Goal: Transaction & Acquisition: Download file/media

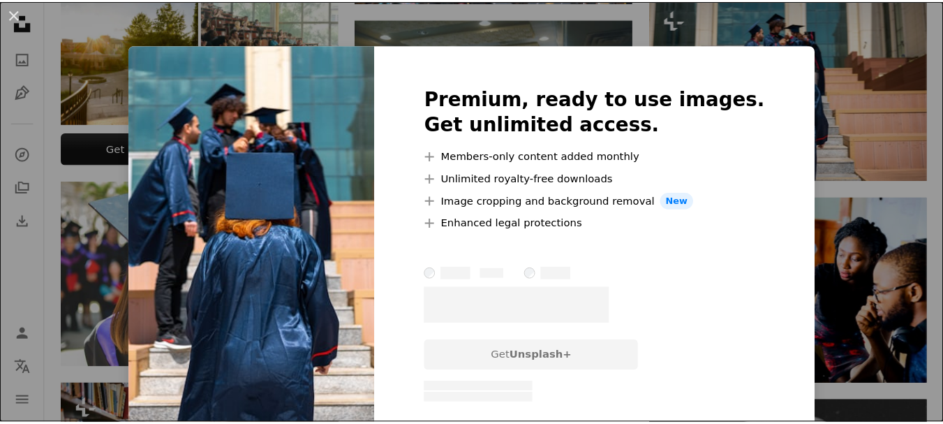
scroll to position [580, 0]
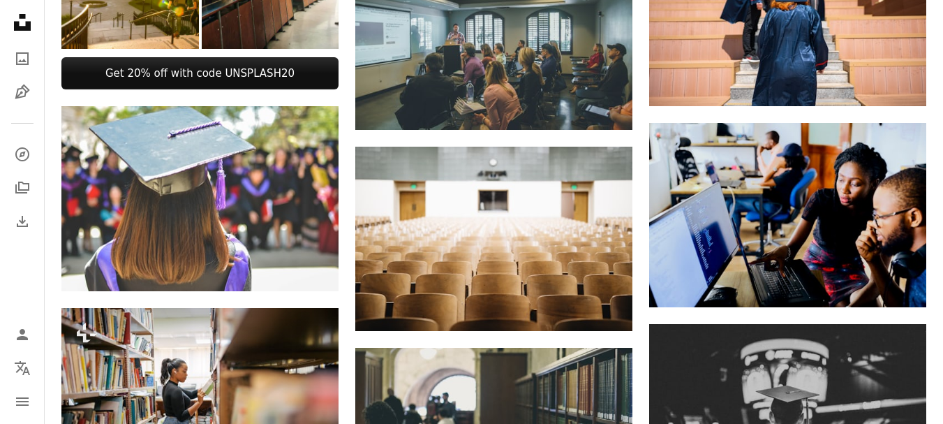
scroll to position [663, 0]
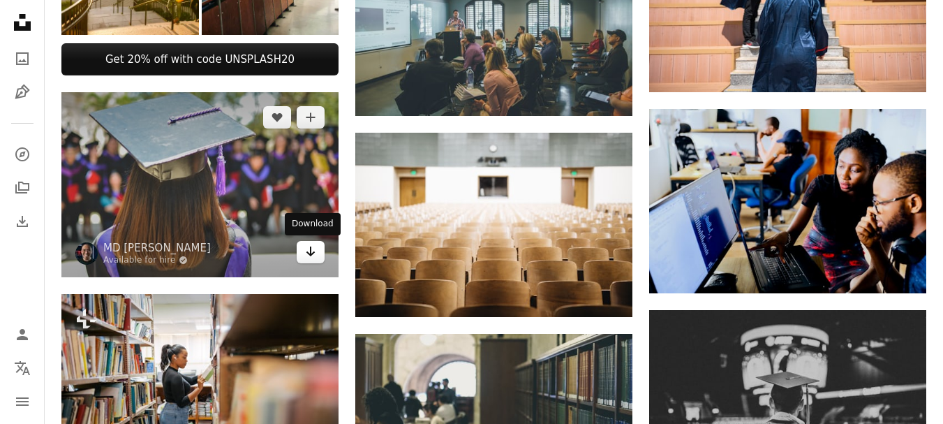
click at [313, 248] on icon "Arrow pointing down" at bounding box center [310, 251] width 11 height 17
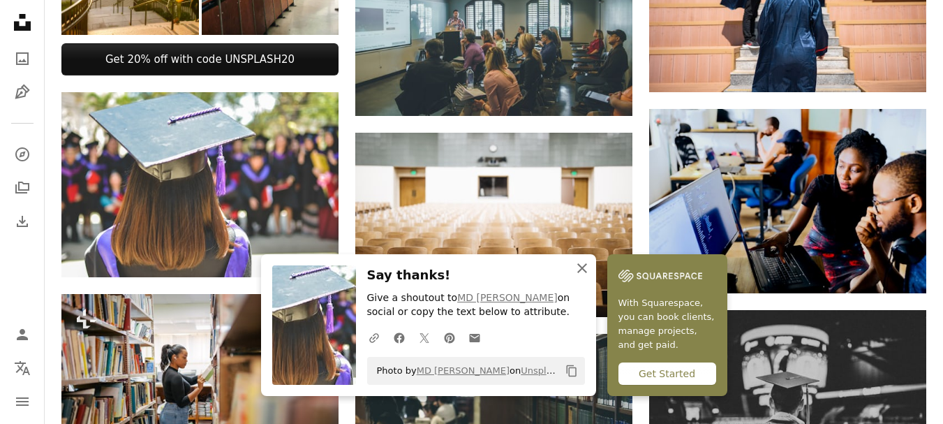
click at [577, 272] on icon "button" at bounding box center [582, 268] width 10 height 10
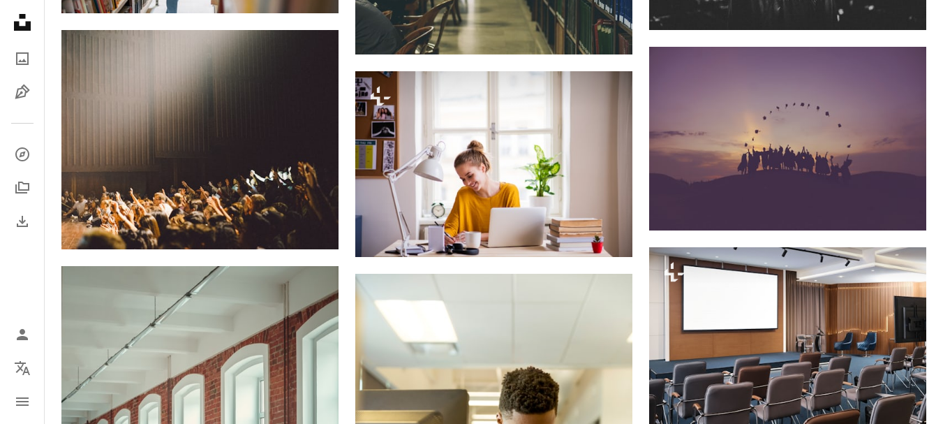
scroll to position [1142, 0]
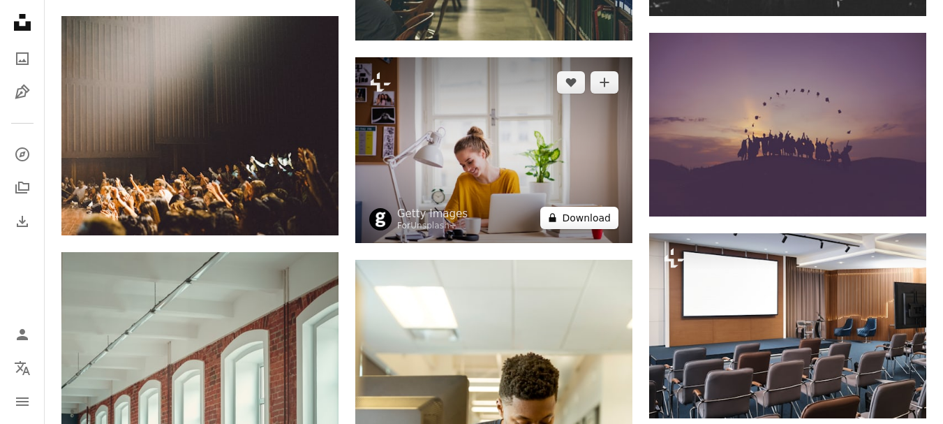
click at [597, 214] on button "A lock Download" at bounding box center [579, 218] width 78 height 22
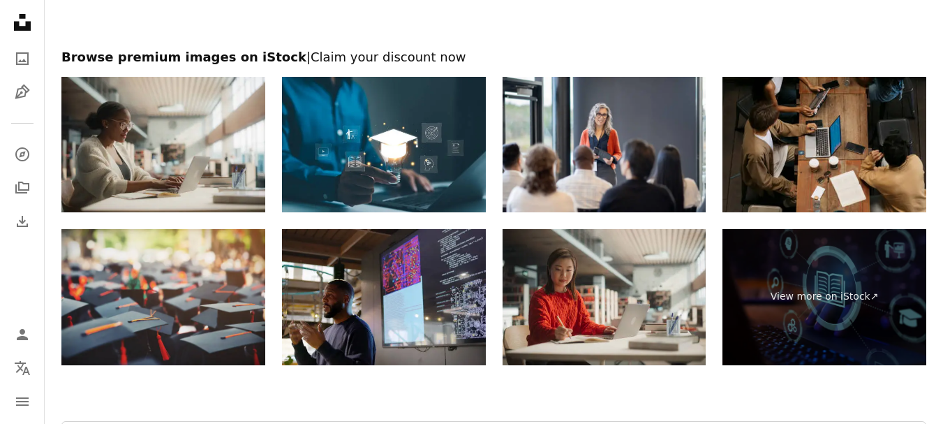
scroll to position [1999, 0]
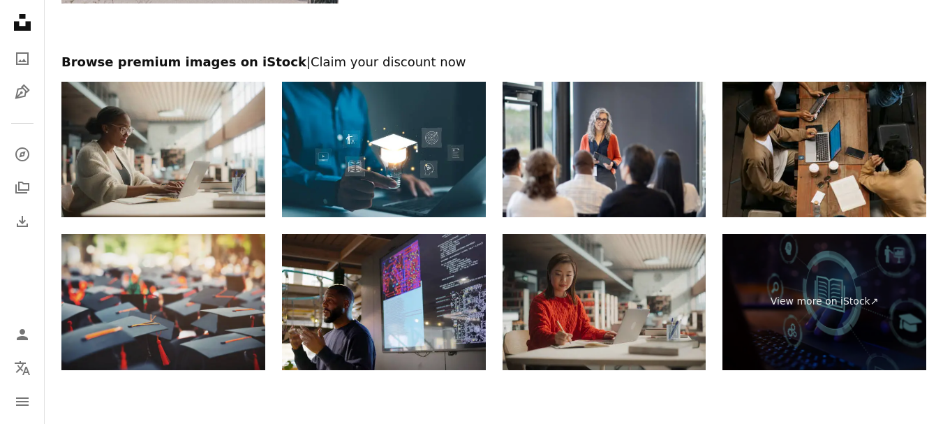
click at [618, 325] on img at bounding box center [605, 302] width 204 height 136
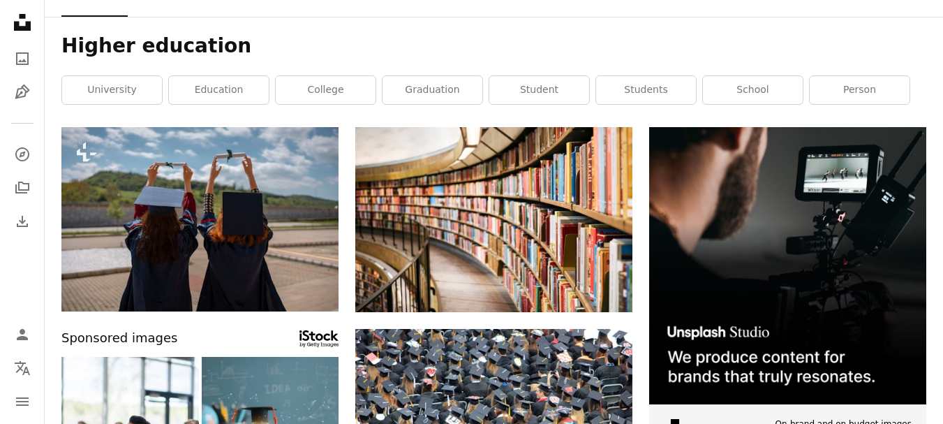
scroll to position [0, 0]
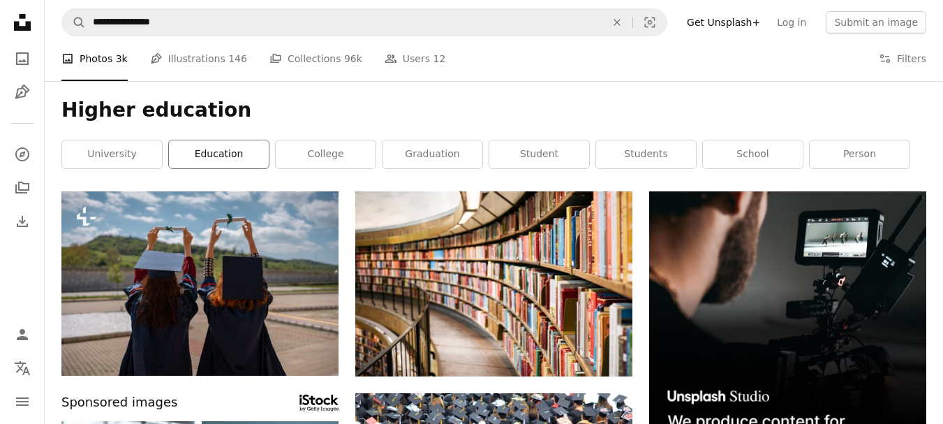
click at [250, 151] on link "education" at bounding box center [219, 154] width 100 height 28
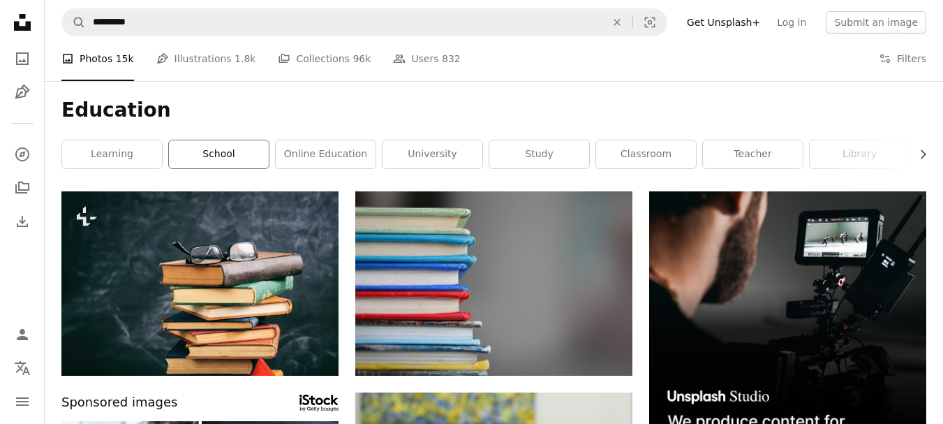
click at [200, 144] on link "school" at bounding box center [219, 154] width 100 height 28
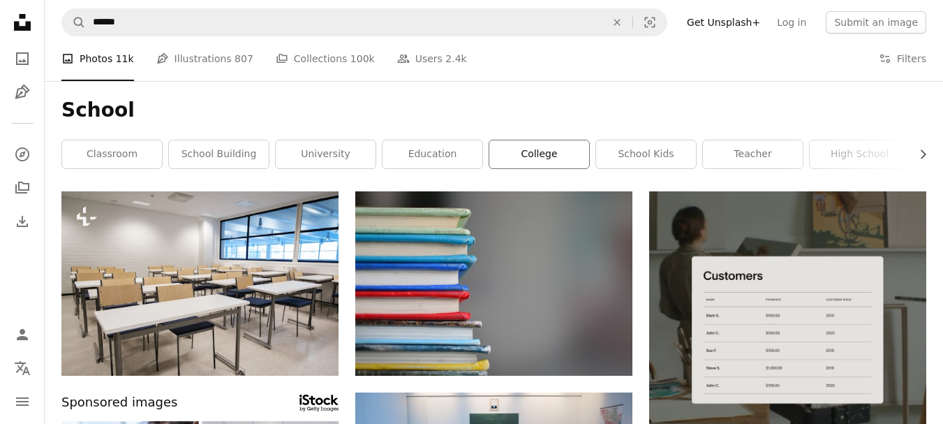
click at [561, 155] on link "college" at bounding box center [539, 154] width 100 height 28
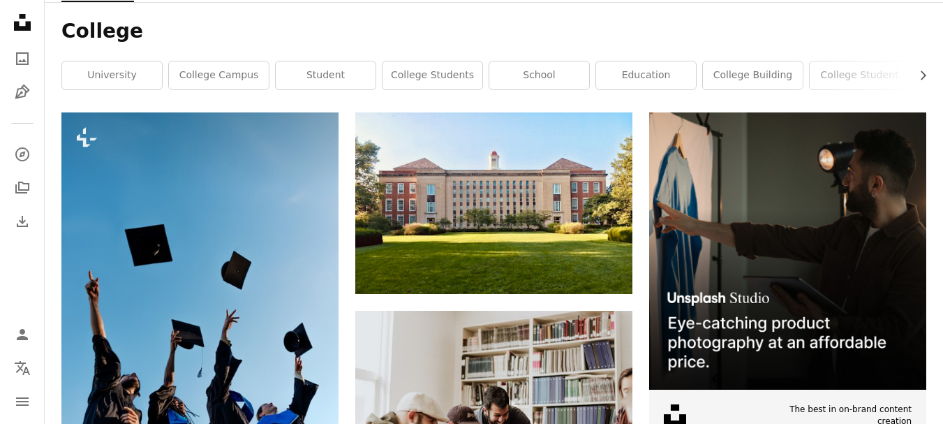
scroll to position [56, 0]
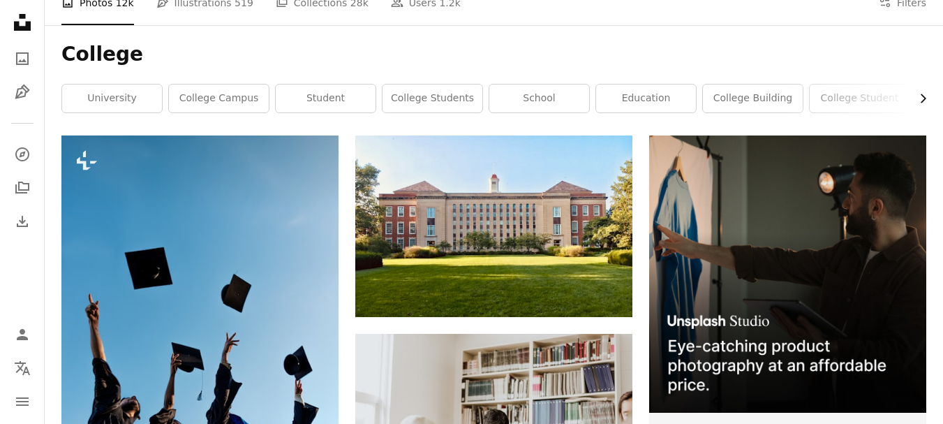
click at [922, 100] on icon "Chevron right" at bounding box center [923, 98] width 14 height 14
click at [637, 98] on link "college student" at bounding box center [650, 98] width 100 height 28
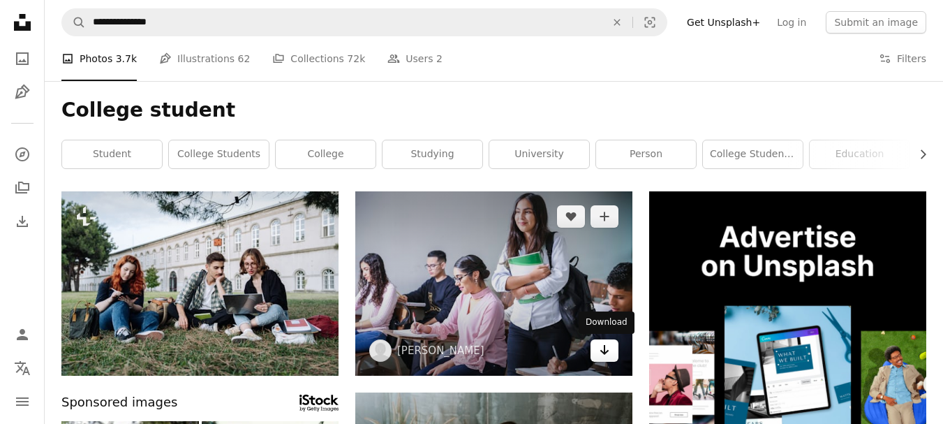
click at [601, 348] on icon "Arrow pointing down" at bounding box center [604, 349] width 11 height 17
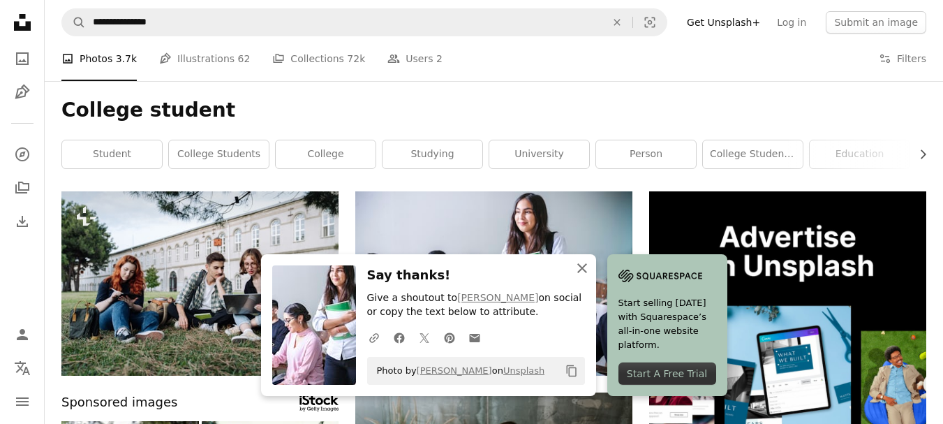
click at [581, 269] on icon "button" at bounding box center [582, 268] width 10 height 10
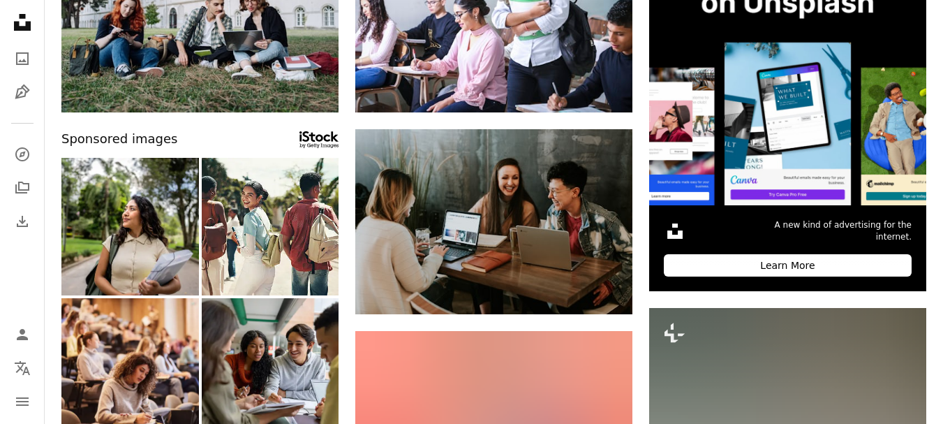
scroll to position [327, 0]
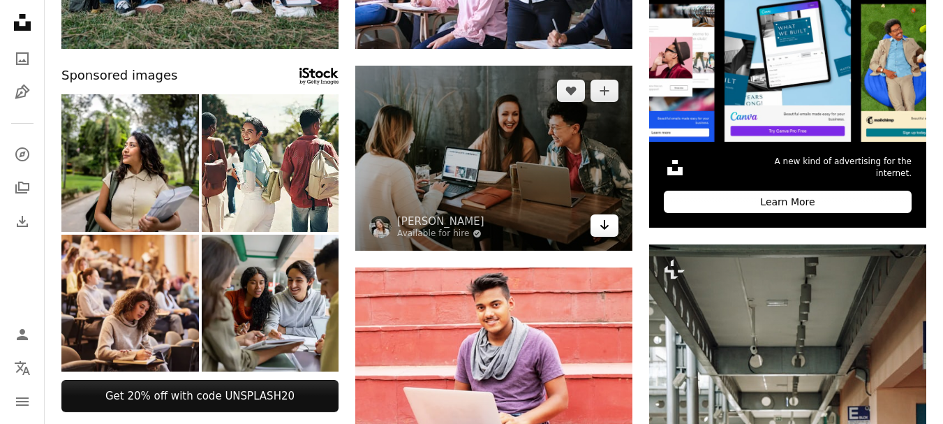
click at [598, 219] on link "Arrow pointing down" at bounding box center [605, 225] width 28 height 22
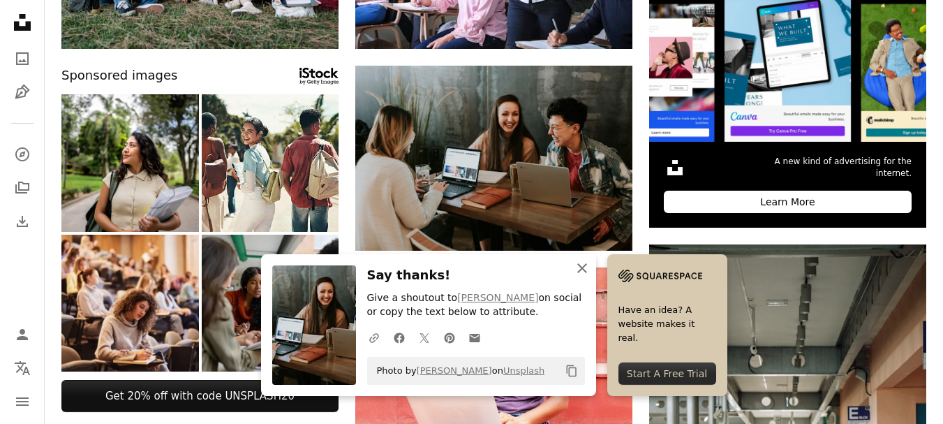
click at [584, 267] on icon "An X shape" at bounding box center [582, 268] width 17 height 17
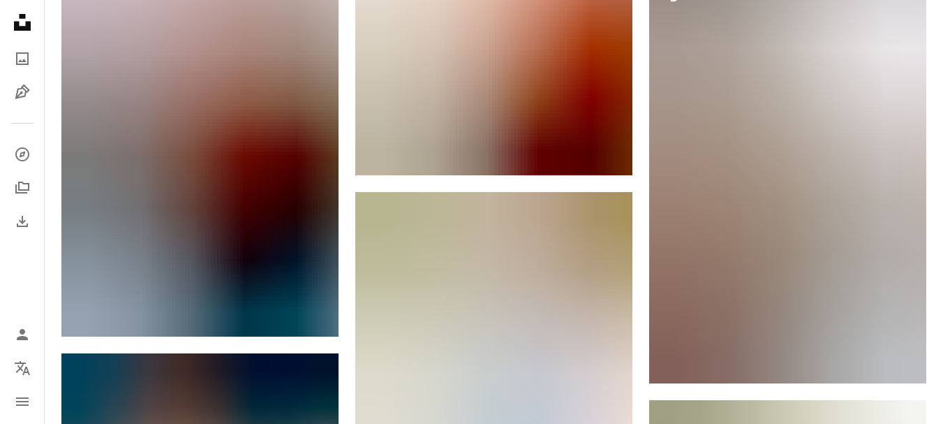
scroll to position [1048, 0]
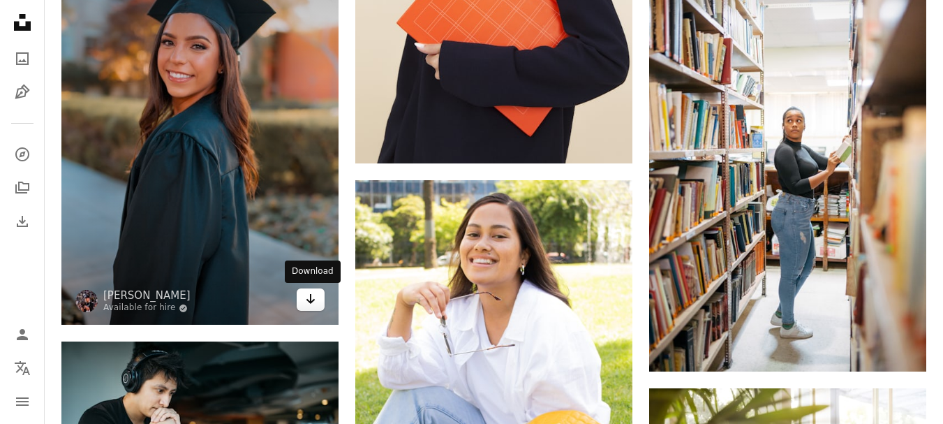
click at [313, 302] on icon "Download" at bounding box center [310, 299] width 9 height 10
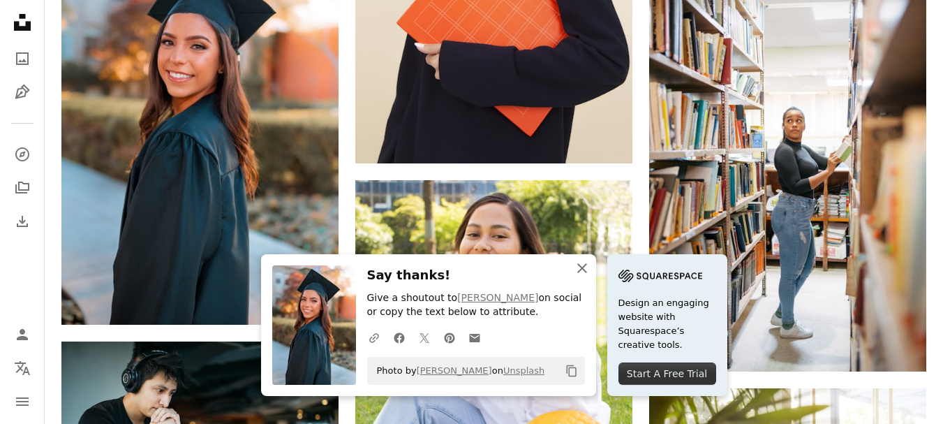
click at [586, 269] on icon "An X shape" at bounding box center [582, 268] width 17 height 17
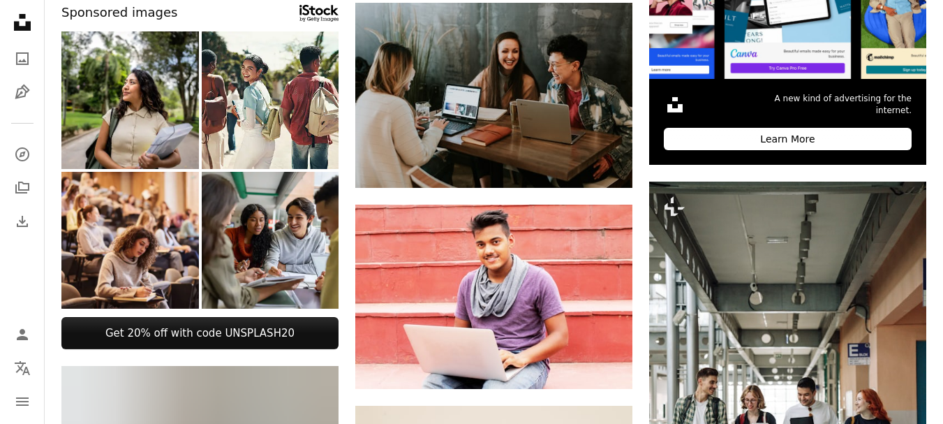
scroll to position [0, 0]
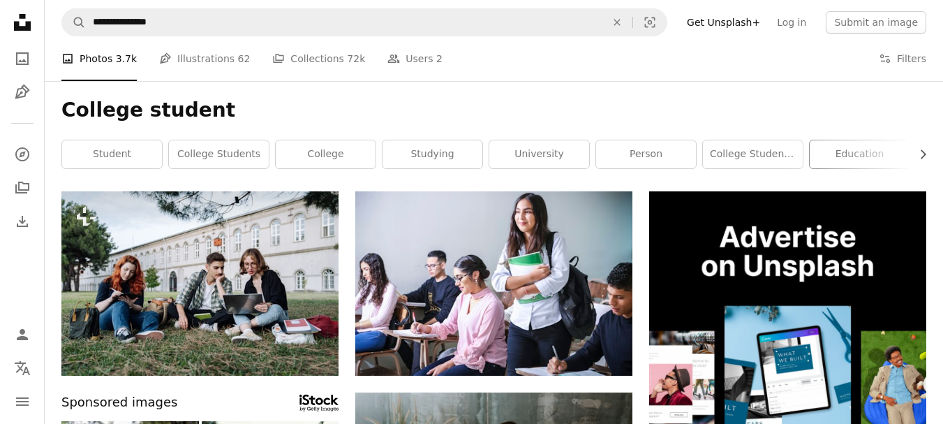
click at [849, 156] on link "education" at bounding box center [860, 154] width 100 height 28
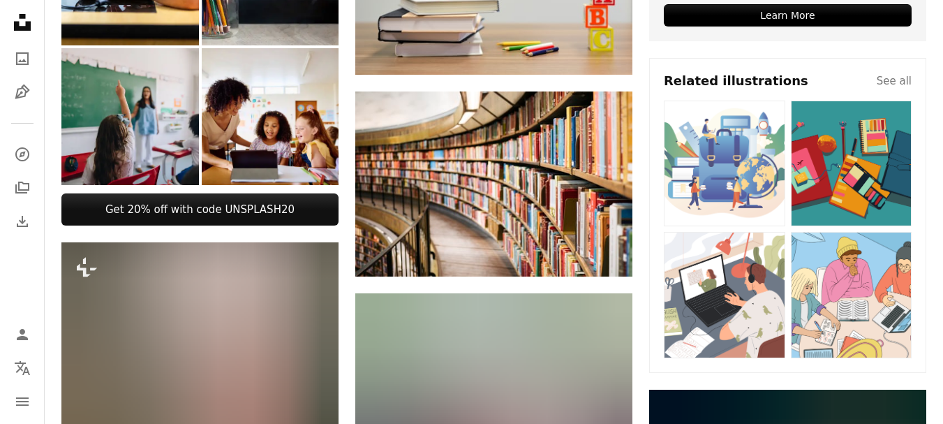
scroll to position [517, 0]
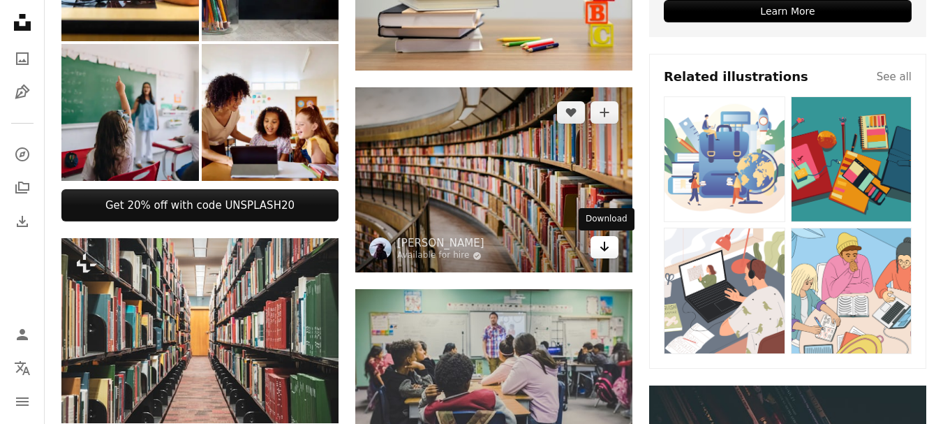
click at [600, 246] on icon "Arrow pointing down" at bounding box center [604, 246] width 11 height 17
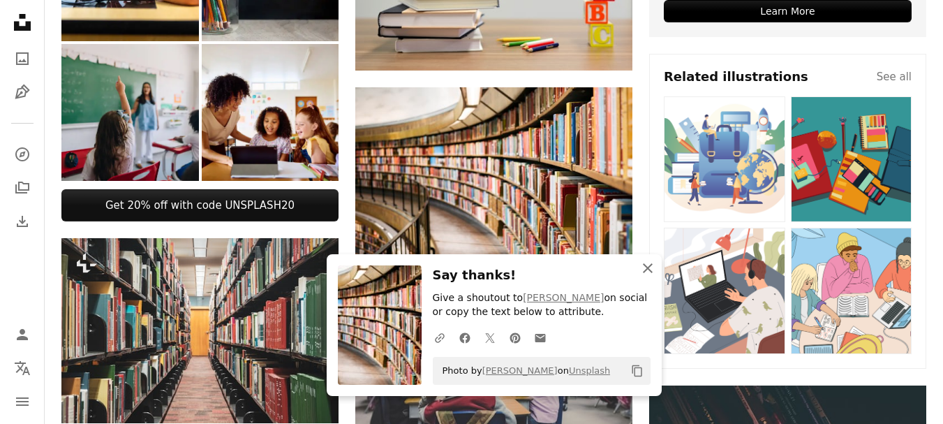
click at [646, 268] on icon "An X shape" at bounding box center [647, 268] width 17 height 17
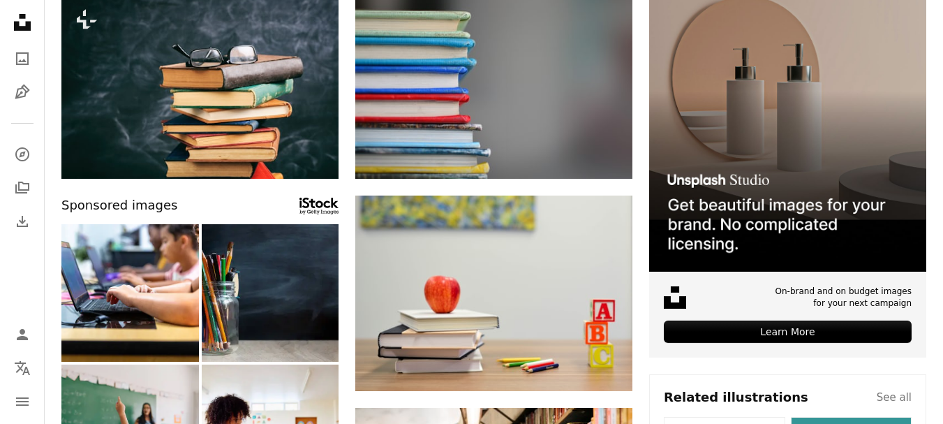
scroll to position [0, 0]
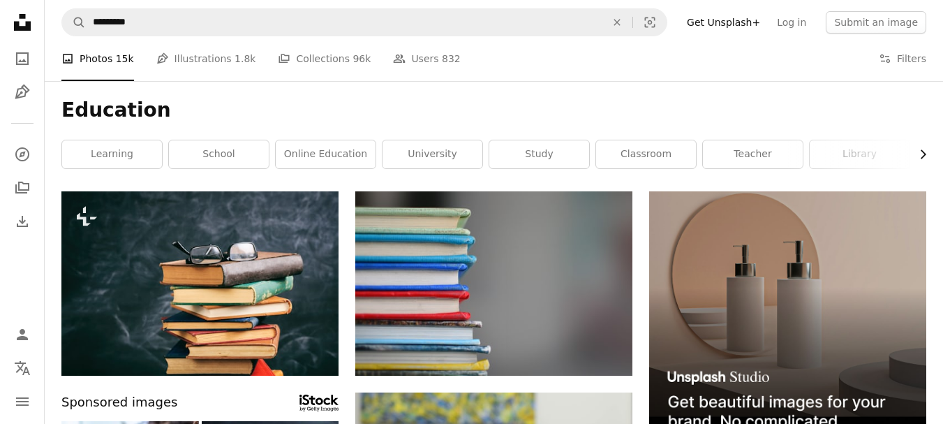
click at [922, 155] on icon "Chevron right" at bounding box center [923, 154] width 14 height 14
click at [661, 159] on link "education background" at bounding box center [662, 154] width 100 height 28
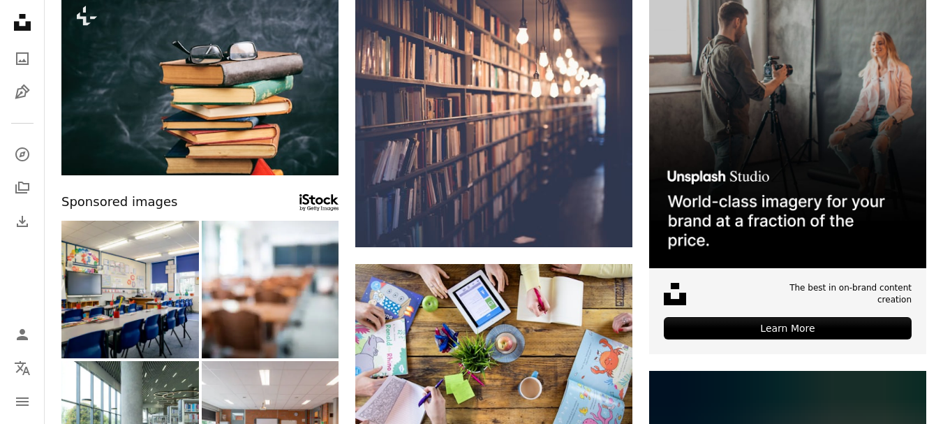
scroll to position [205, 0]
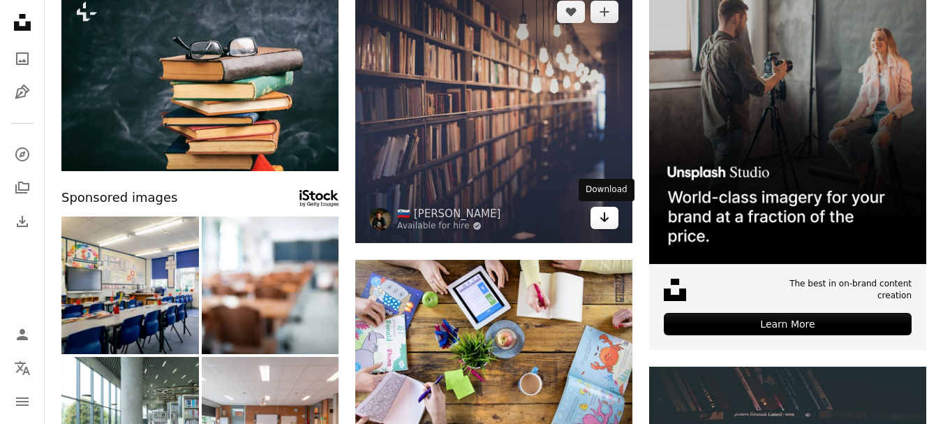
click at [603, 217] on icon "Arrow pointing down" at bounding box center [604, 217] width 11 height 17
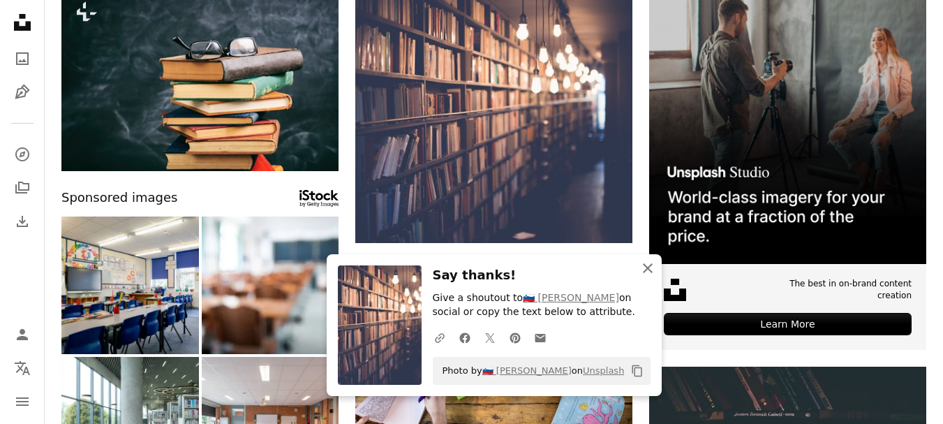
click at [646, 264] on icon "An X shape" at bounding box center [647, 268] width 17 height 17
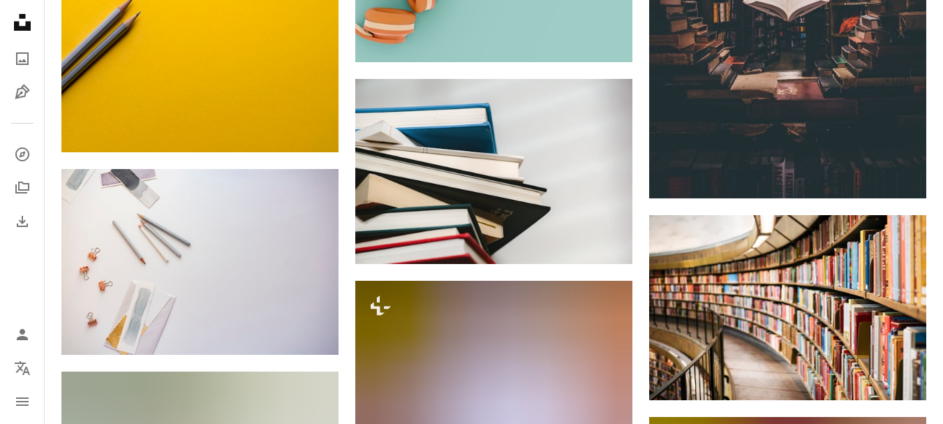
scroll to position [806, 0]
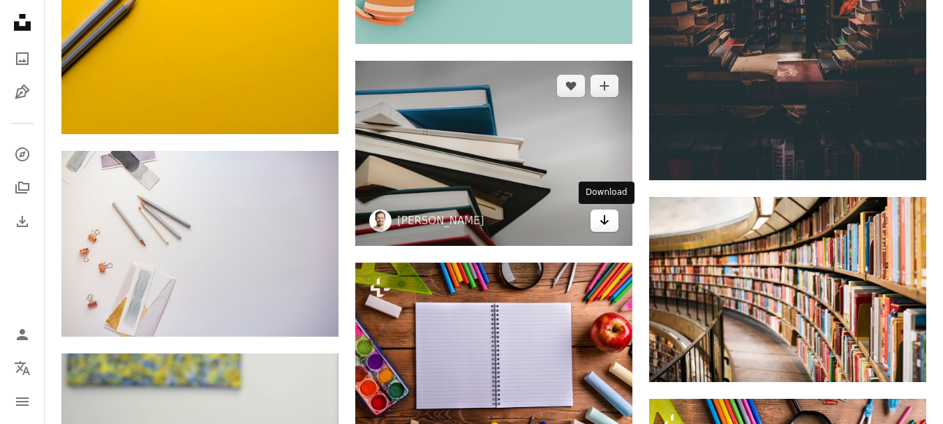
click at [605, 228] on icon "Arrow pointing down" at bounding box center [604, 220] width 11 height 17
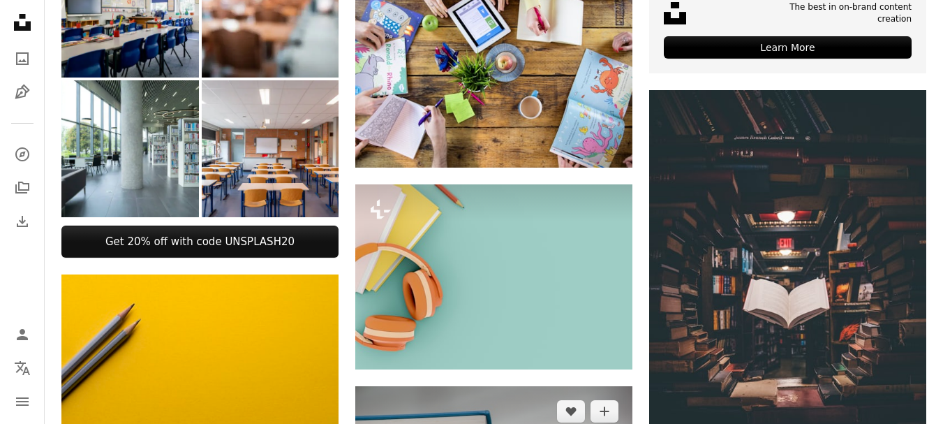
scroll to position [0, 0]
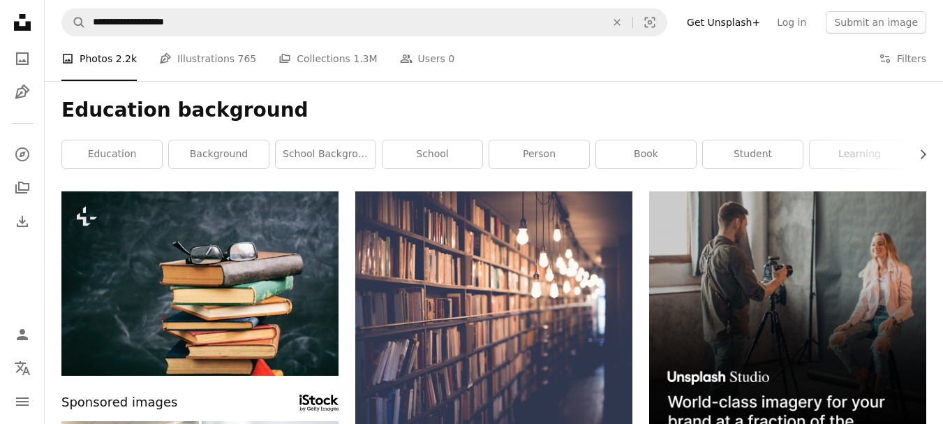
click at [556, 170] on div "Education background Chevron right education background school background schoo…" at bounding box center [494, 136] width 898 height 110
click at [553, 163] on link "person" at bounding box center [539, 154] width 100 height 28
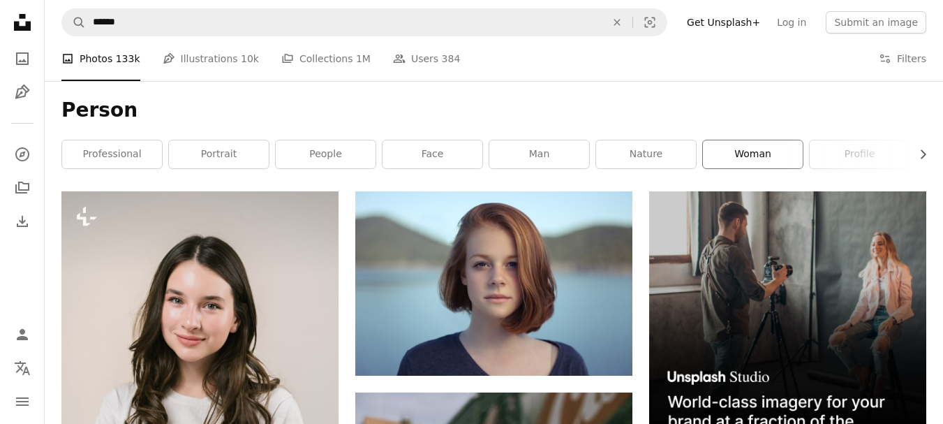
click at [748, 154] on link "woman" at bounding box center [753, 154] width 100 height 28
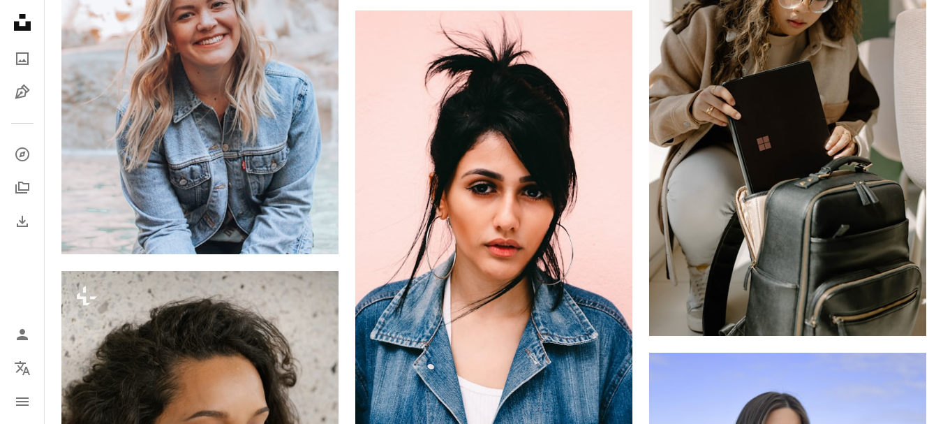
scroll to position [2020, 0]
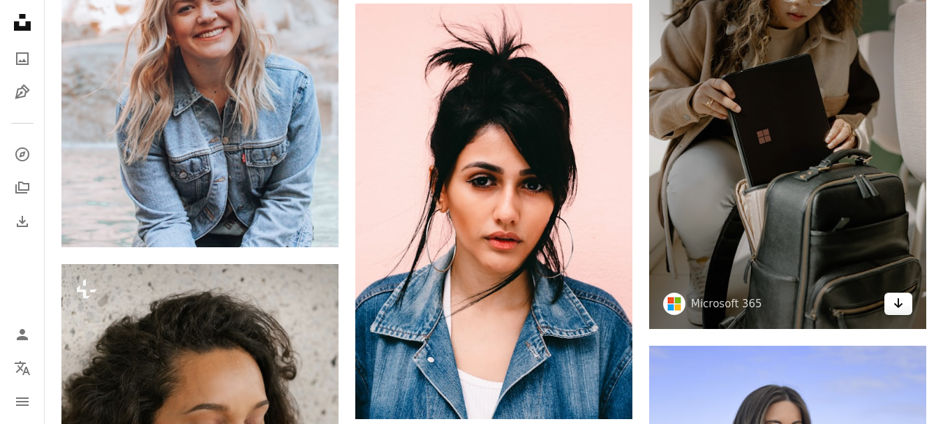
click at [903, 307] on icon "Arrow pointing down" at bounding box center [898, 303] width 11 height 17
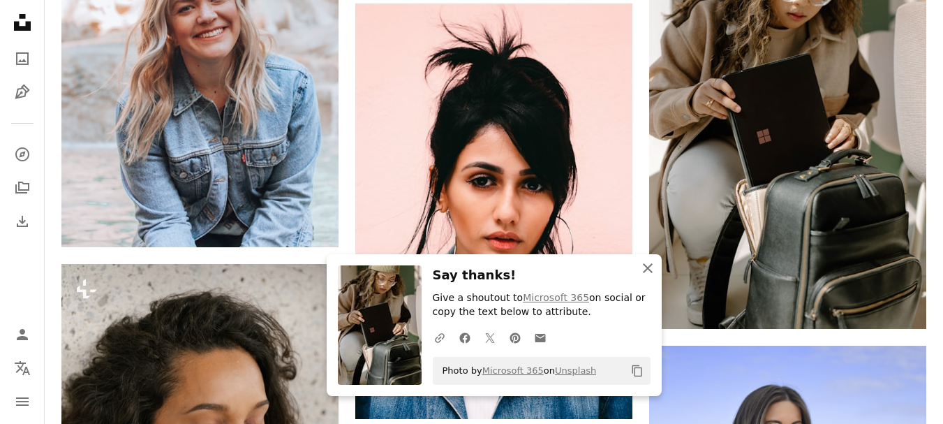
click at [646, 265] on icon "An X shape" at bounding box center [647, 268] width 17 height 17
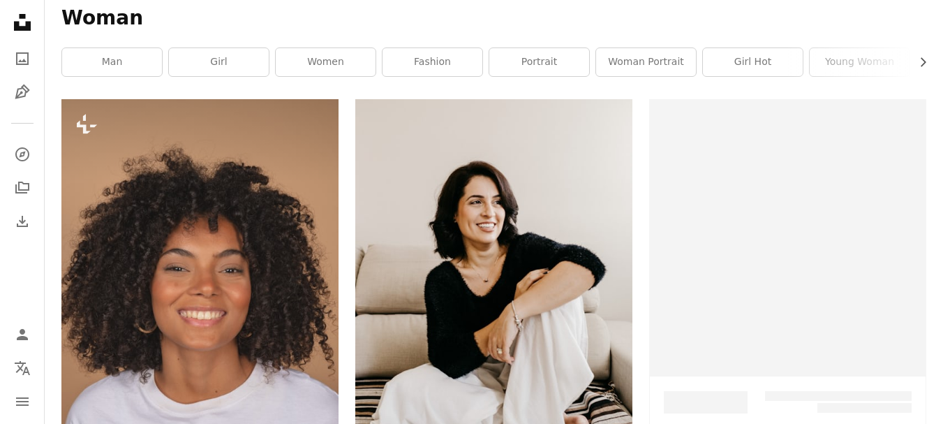
scroll to position [0, 0]
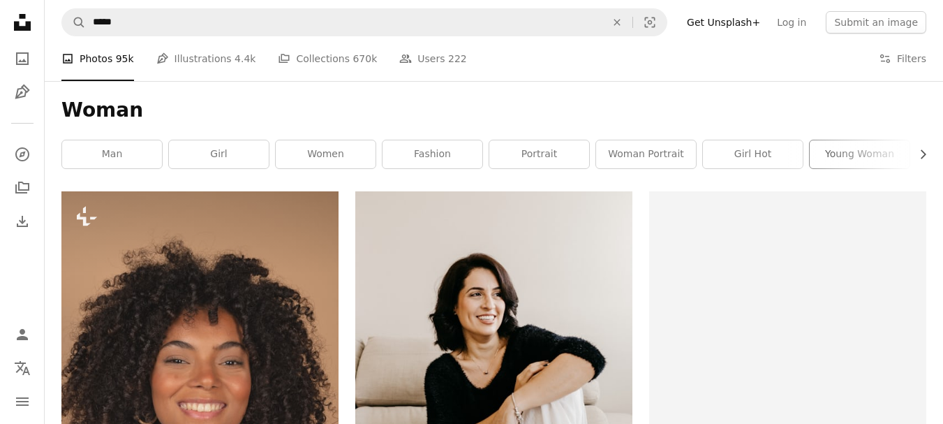
click at [898, 156] on link "young woman" at bounding box center [860, 154] width 100 height 28
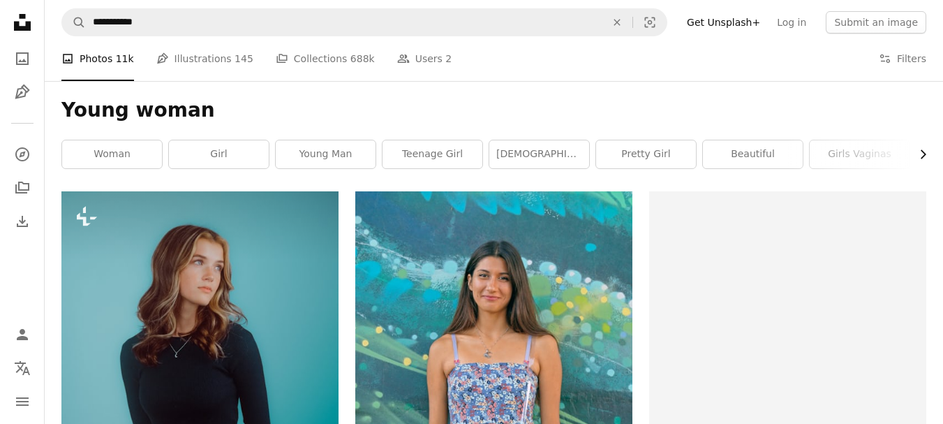
click at [924, 153] on icon "button" at bounding box center [924, 153] width 6 height 9
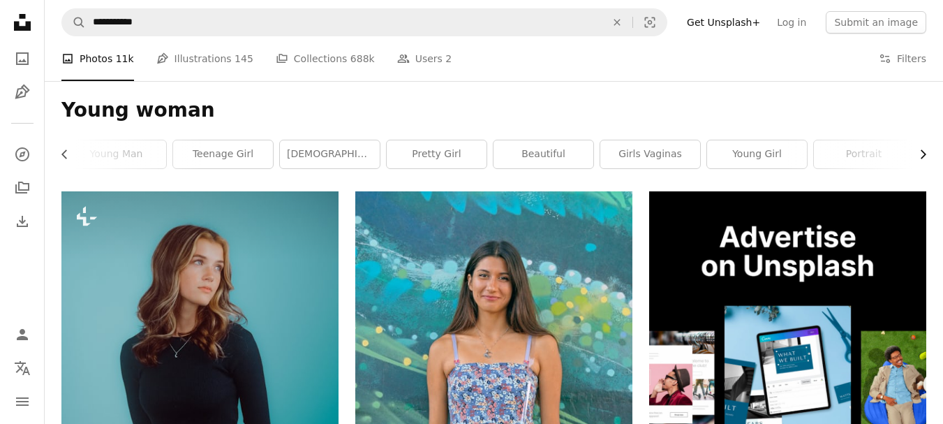
click at [924, 153] on icon "button" at bounding box center [924, 153] width 6 height 9
click at [924, 153] on link "young woman portrait" at bounding box center [876, 154] width 100 height 28
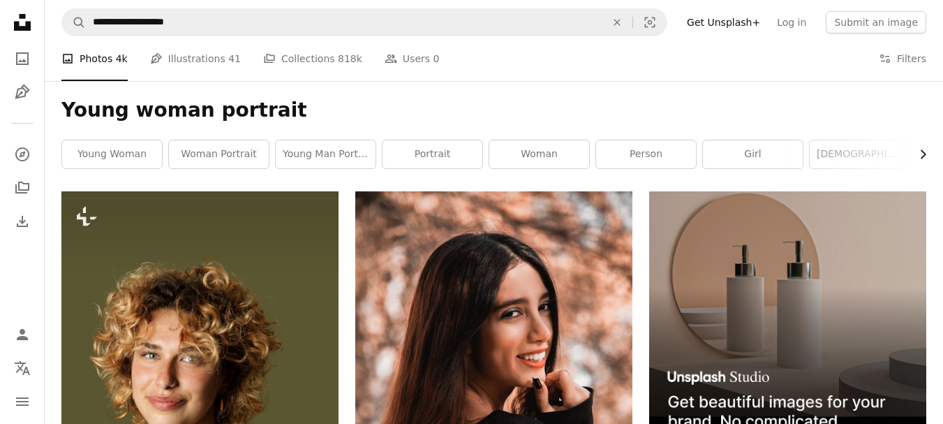
click at [924, 153] on icon "button" at bounding box center [924, 153] width 6 height 9
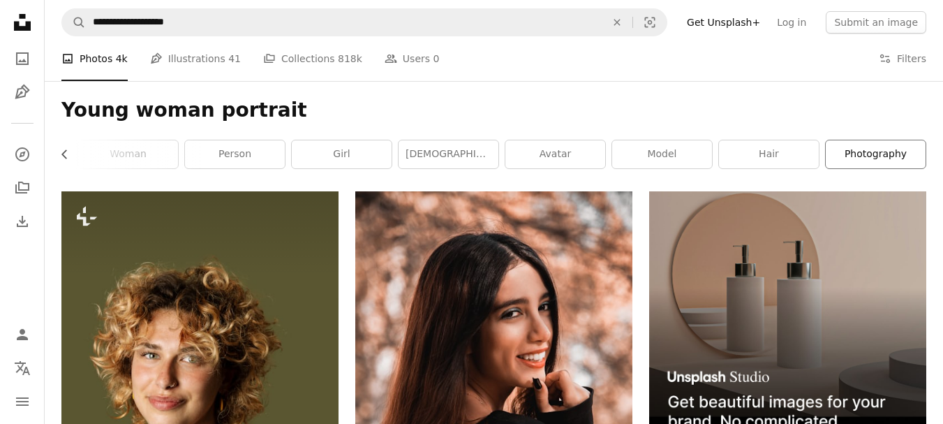
click at [892, 147] on link "photography" at bounding box center [876, 154] width 100 height 28
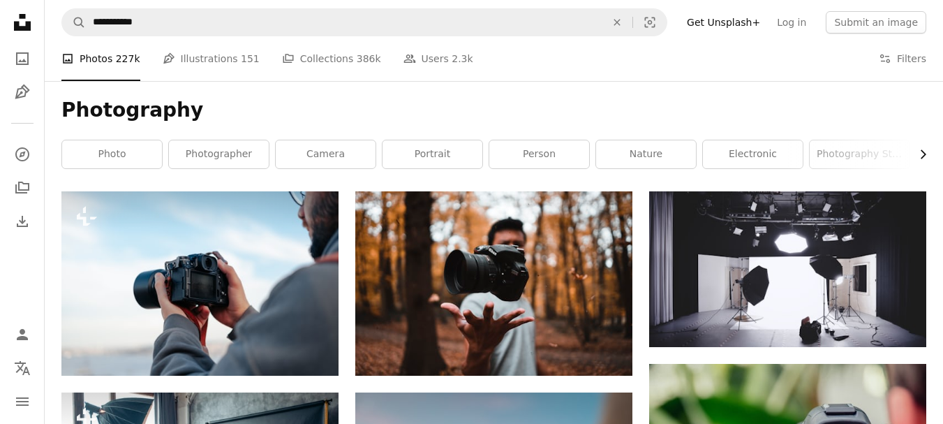
click at [919, 152] on icon "Chevron right" at bounding box center [923, 154] width 14 height 14
click at [923, 154] on icon "Chevron right" at bounding box center [923, 154] width 14 height 14
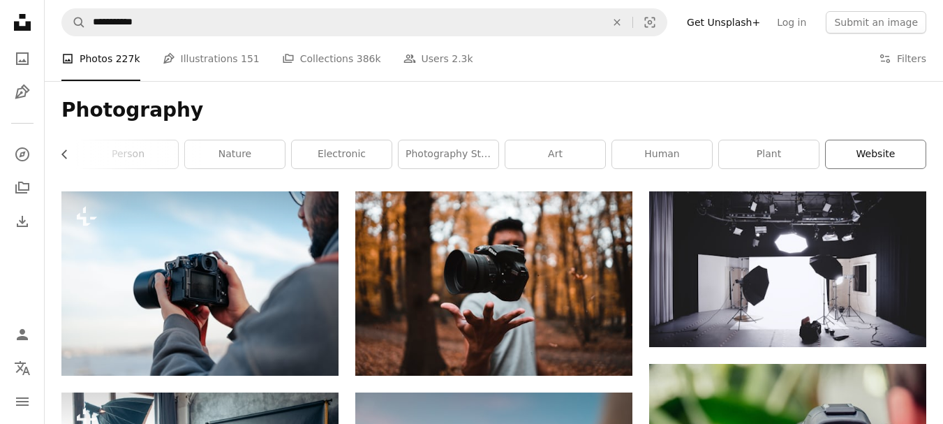
click at [923, 154] on link "website" at bounding box center [876, 154] width 100 height 28
click at [923, 154] on div "Chevron left photo photographer camera portrait person nature electronic photog…" at bounding box center [493, 154] width 865 height 29
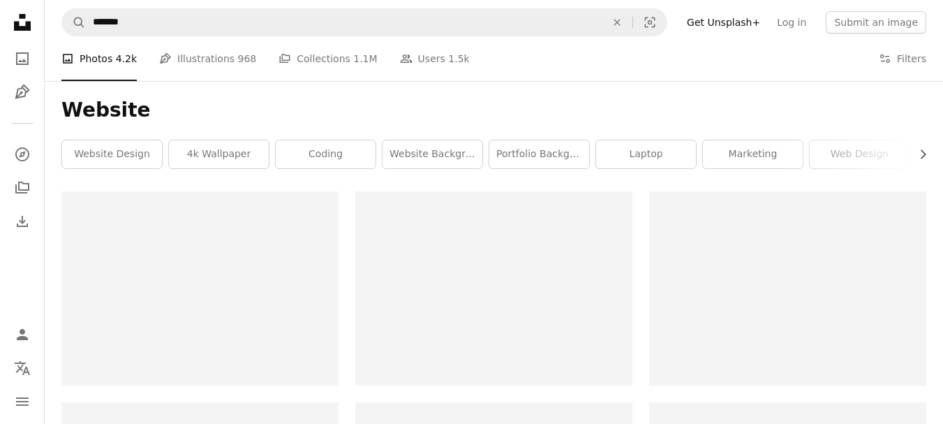
click at [923, 154] on icon "Chevron right" at bounding box center [923, 154] width 14 height 14
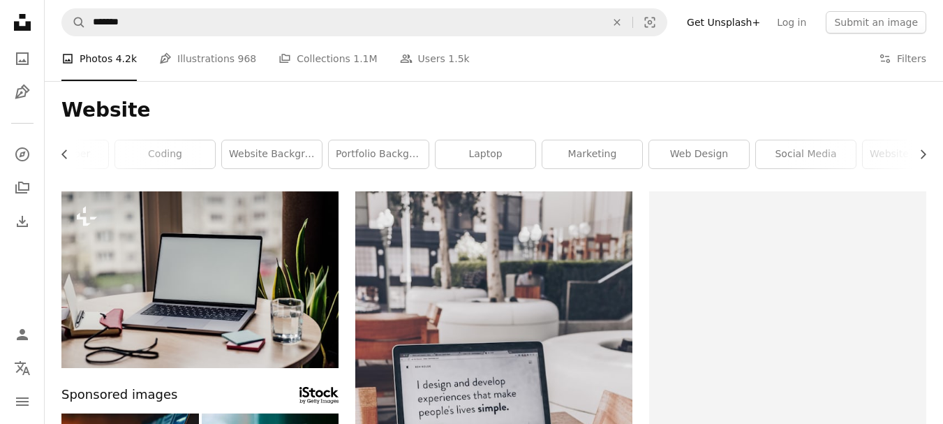
scroll to position [0, 209]
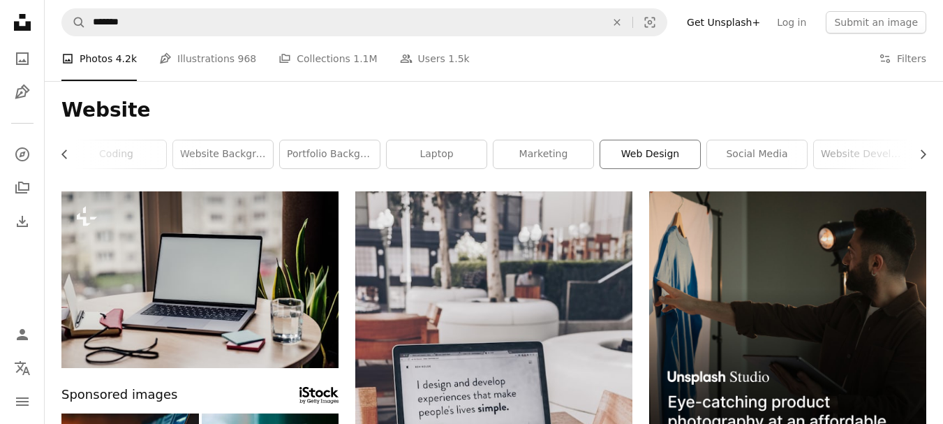
click at [630, 158] on link "web design" at bounding box center [650, 154] width 100 height 28
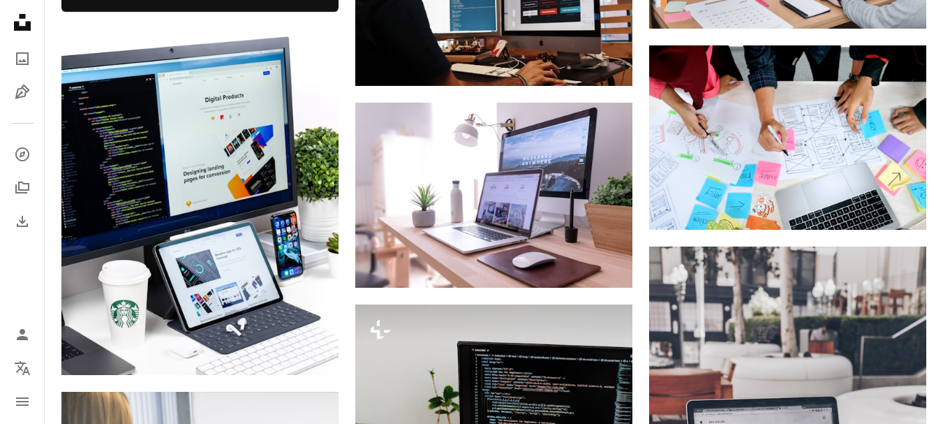
scroll to position [686, 0]
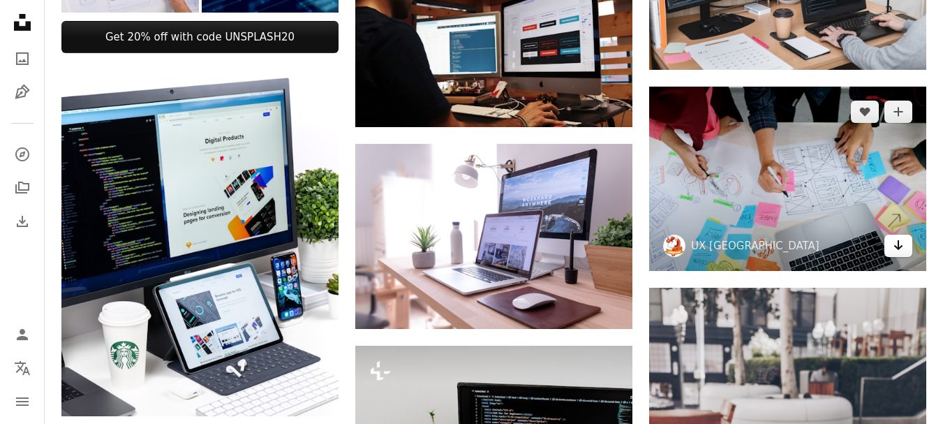
click at [899, 249] on icon "Download" at bounding box center [898, 245] width 9 height 10
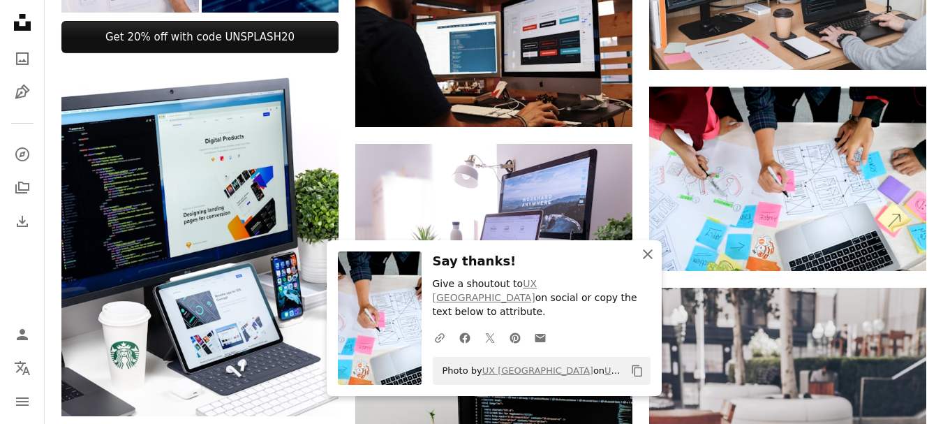
click at [642, 262] on icon "An X shape" at bounding box center [647, 254] width 17 height 17
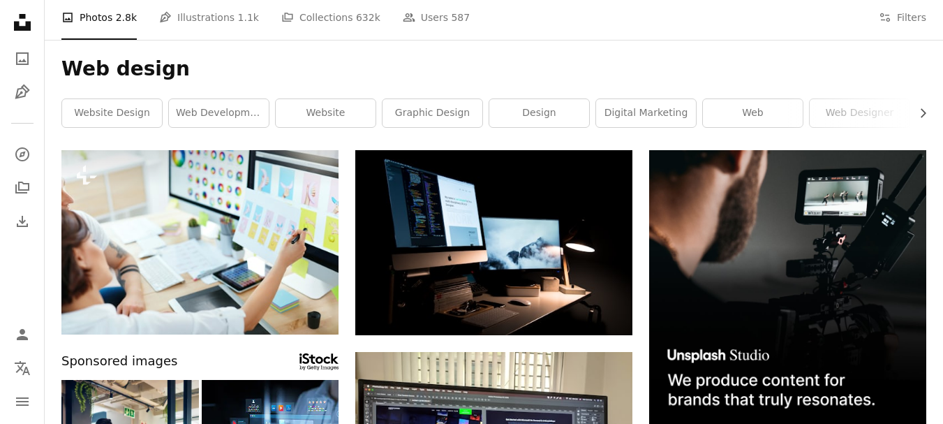
scroll to position [23, 0]
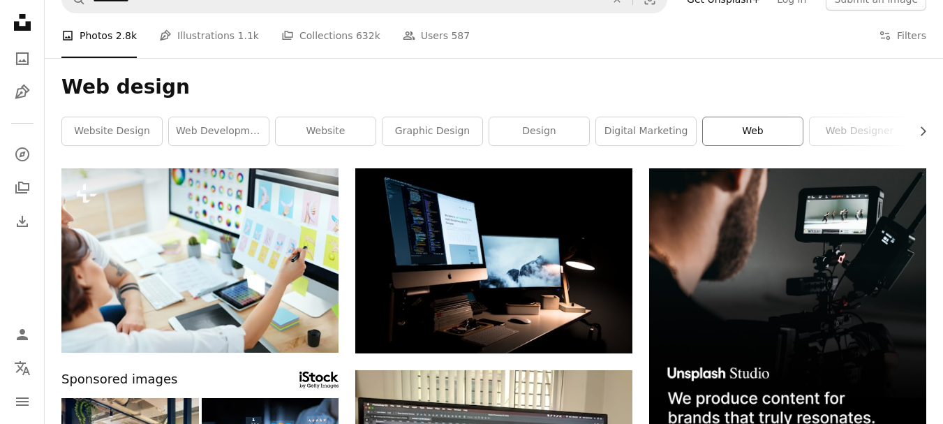
click at [779, 136] on link "web" at bounding box center [753, 131] width 100 height 28
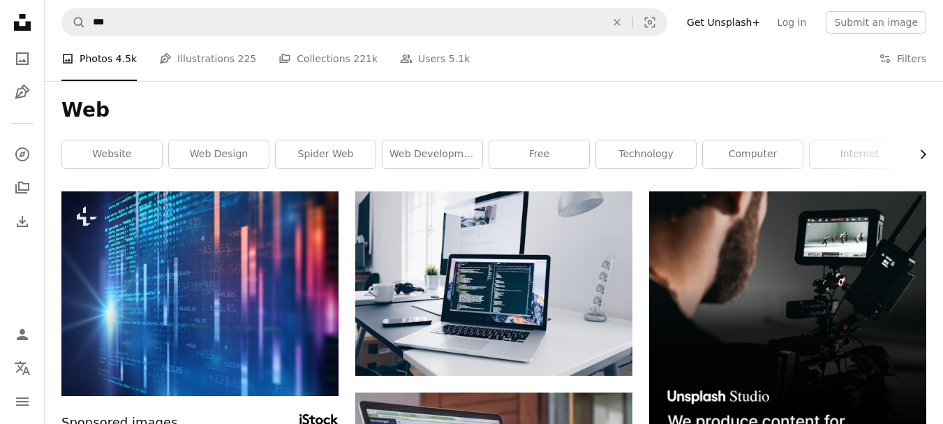
click at [919, 148] on icon "Chevron right" at bounding box center [923, 154] width 14 height 14
click at [924, 156] on icon "button" at bounding box center [924, 153] width 6 height 9
click at [901, 159] on link "business" at bounding box center [876, 154] width 100 height 28
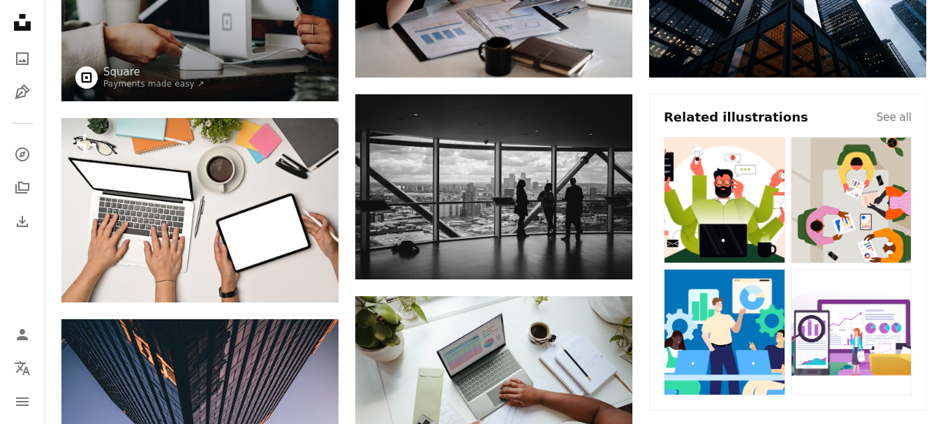
scroll to position [23, 0]
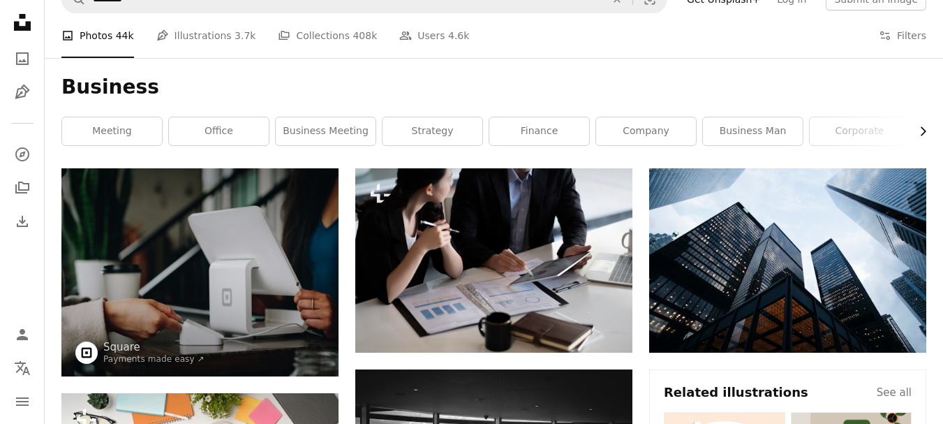
click at [918, 134] on icon "Chevron right" at bounding box center [923, 131] width 14 height 14
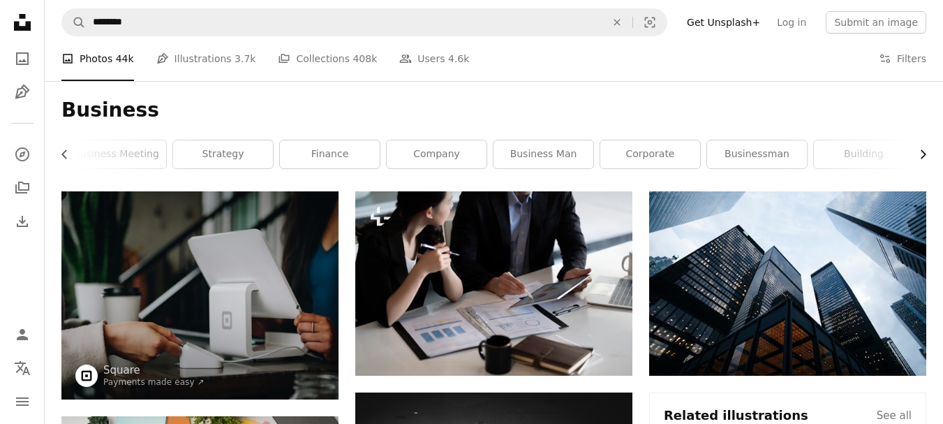
click at [924, 158] on icon "Chevron right" at bounding box center [923, 154] width 14 height 14
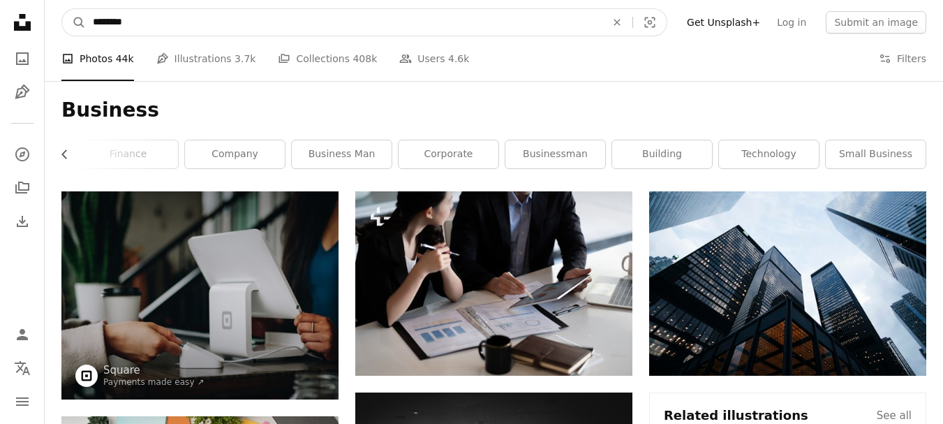
click at [251, 22] on input "********" at bounding box center [344, 22] width 516 height 27
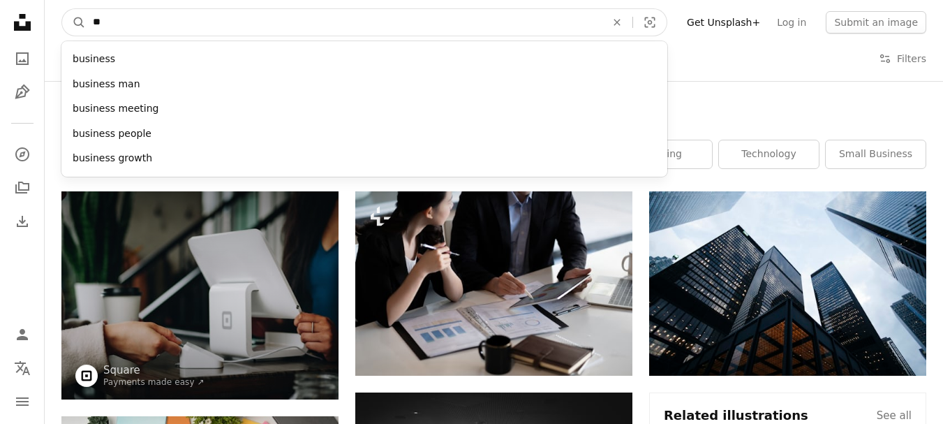
type input "*"
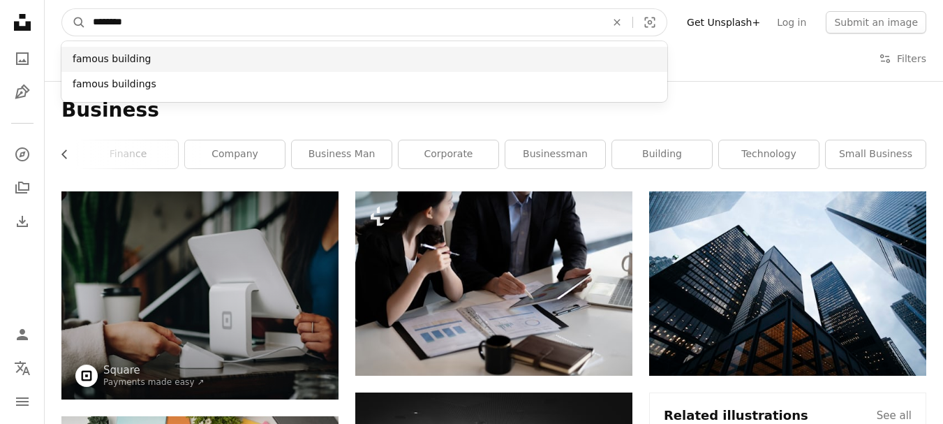
type input "********"
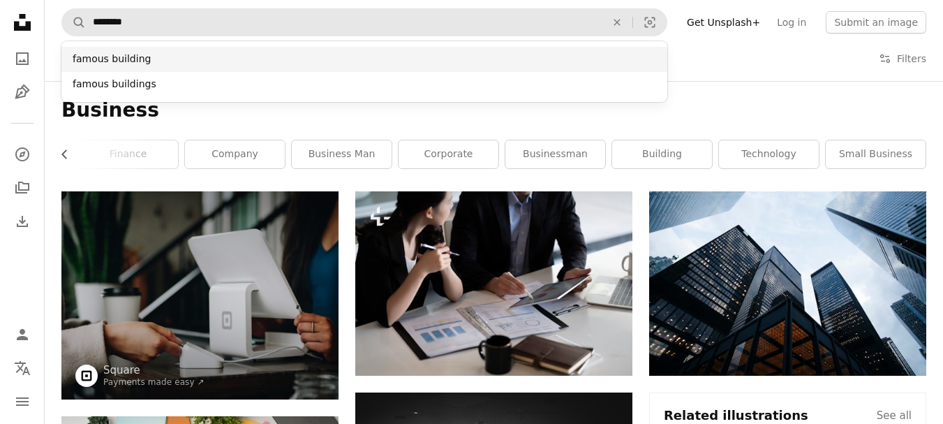
click at [148, 58] on div "famous building" at bounding box center [364, 59] width 606 height 25
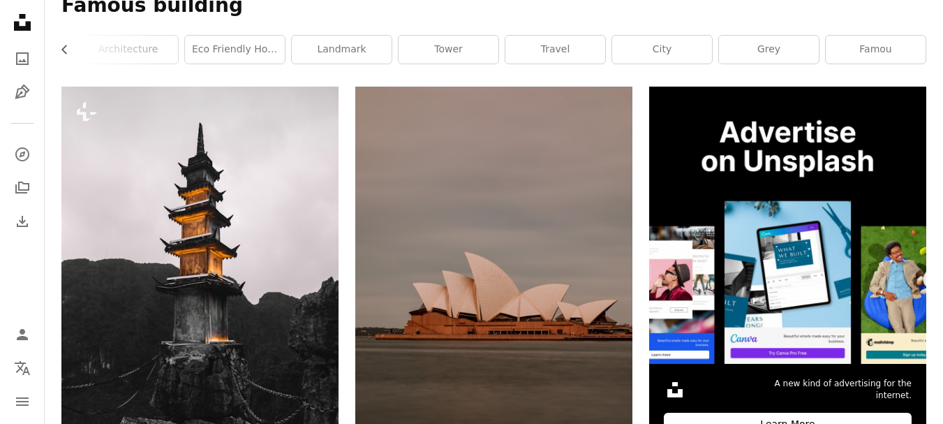
scroll to position [111, 0]
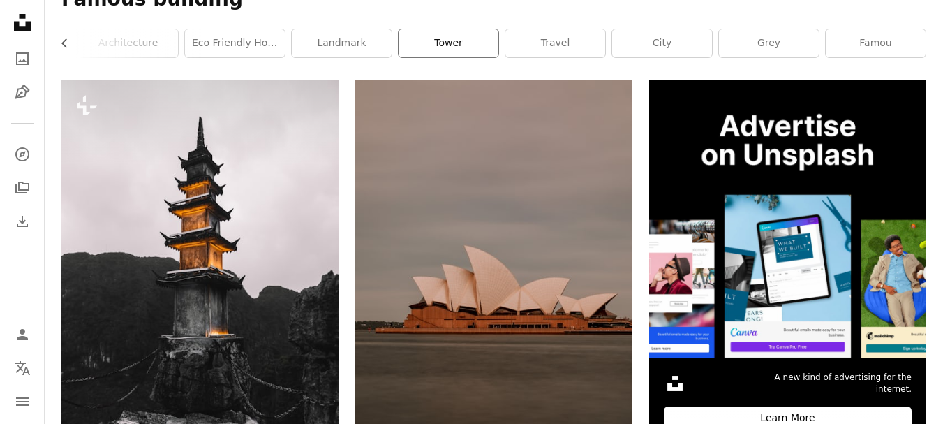
click at [454, 47] on link "tower" at bounding box center [449, 43] width 100 height 28
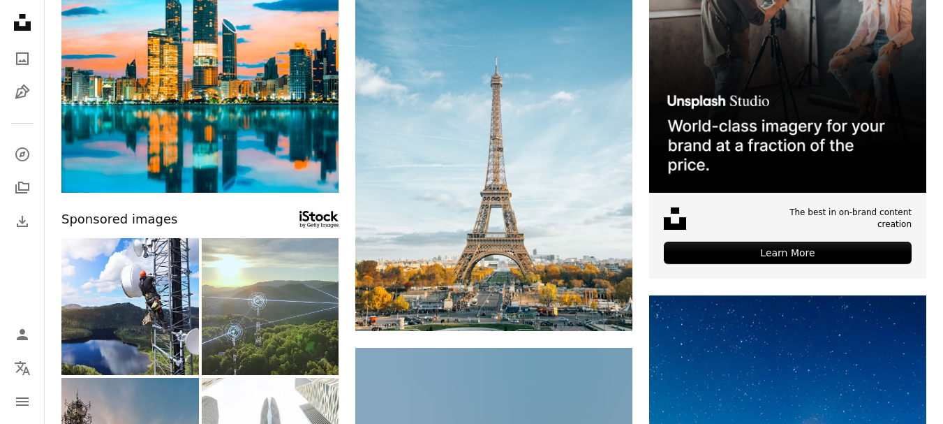
scroll to position [281, 0]
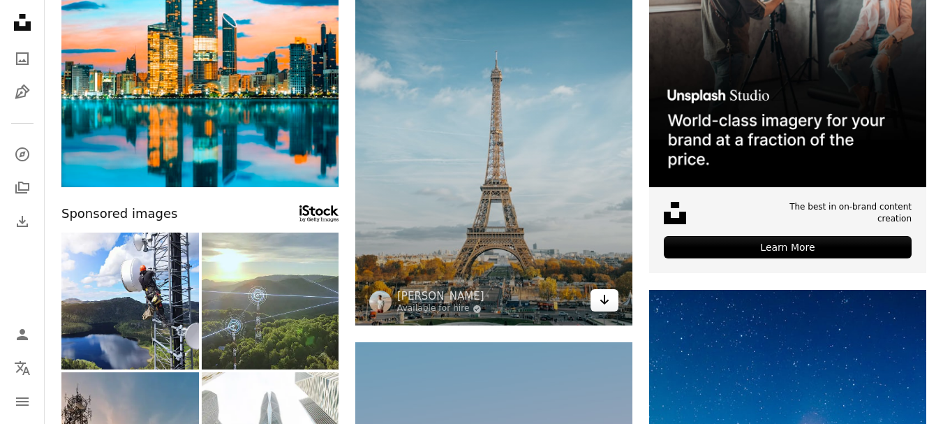
click at [598, 300] on link "Arrow pointing down" at bounding box center [605, 300] width 28 height 22
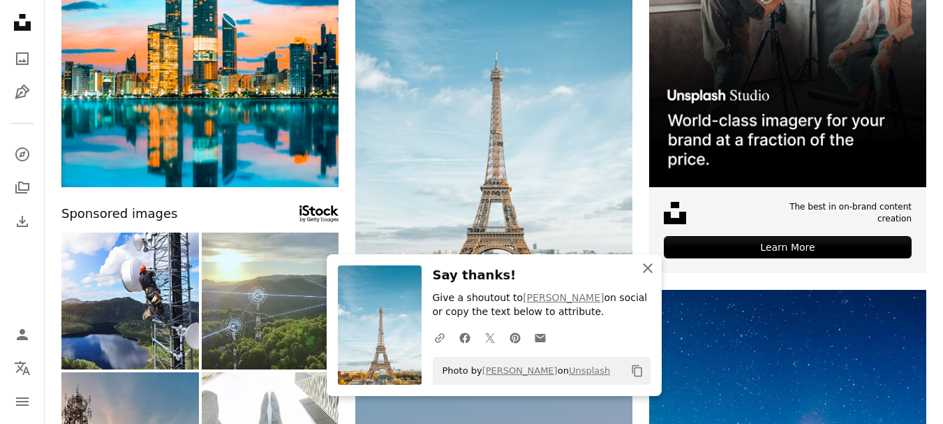
click at [646, 269] on icon "button" at bounding box center [648, 268] width 10 height 10
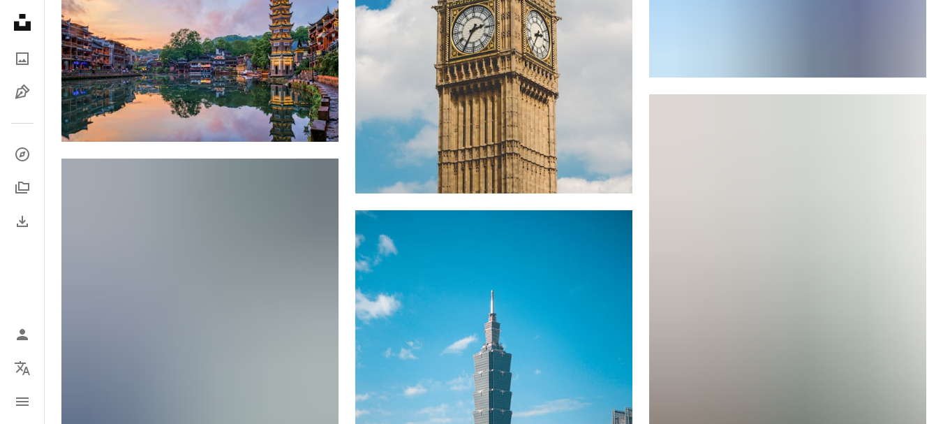
scroll to position [0, 0]
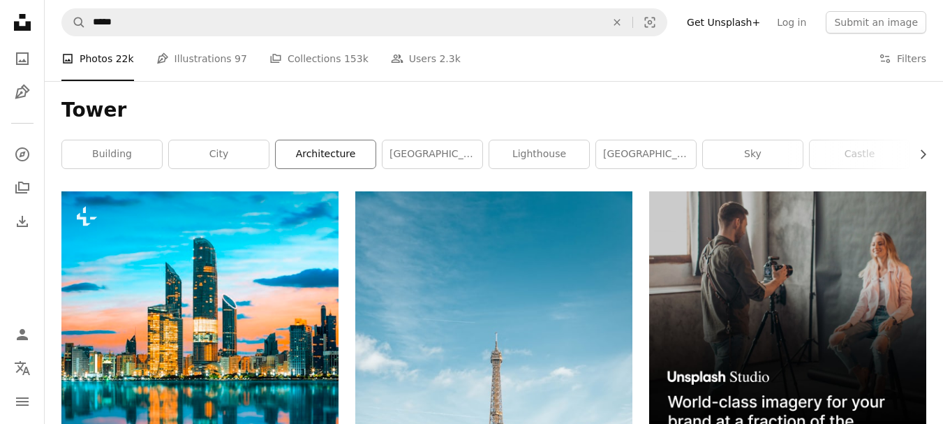
click at [327, 161] on link "architecture" at bounding box center [326, 154] width 100 height 28
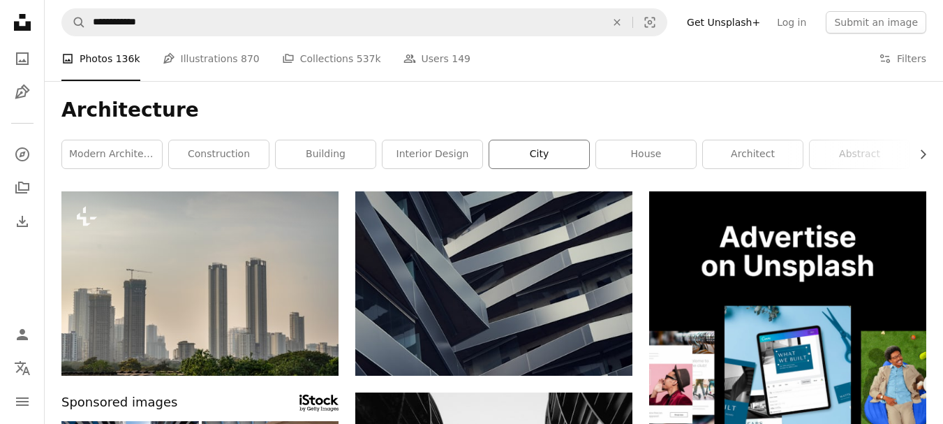
click at [538, 148] on link "city" at bounding box center [539, 154] width 100 height 28
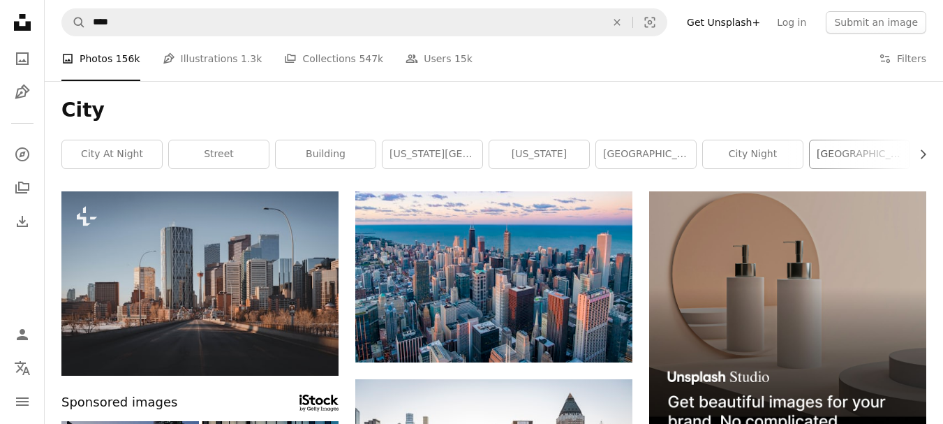
click at [882, 153] on link "[GEOGRAPHIC_DATA]" at bounding box center [860, 154] width 100 height 28
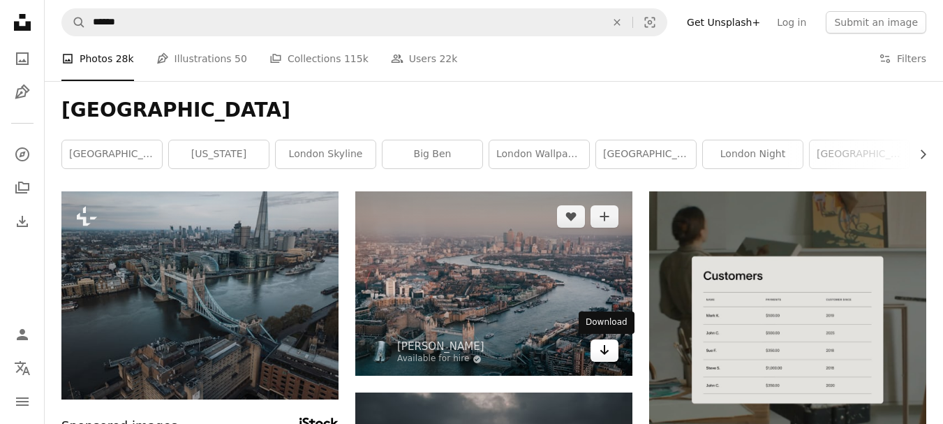
click at [610, 354] on link "Arrow pointing down" at bounding box center [605, 350] width 28 height 22
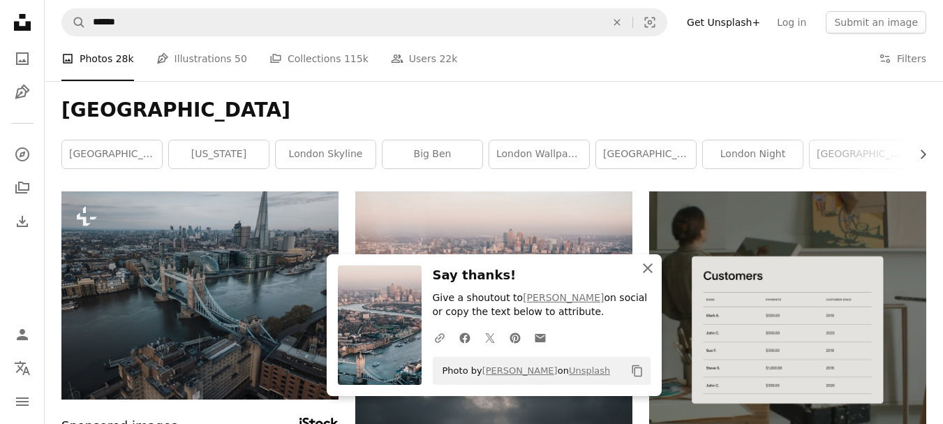
click at [645, 269] on icon "An X shape" at bounding box center [647, 268] width 17 height 17
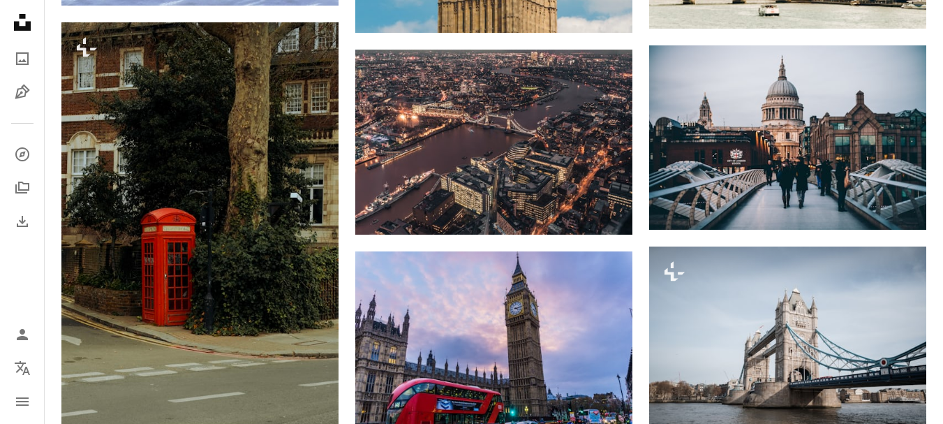
scroll to position [1586, 0]
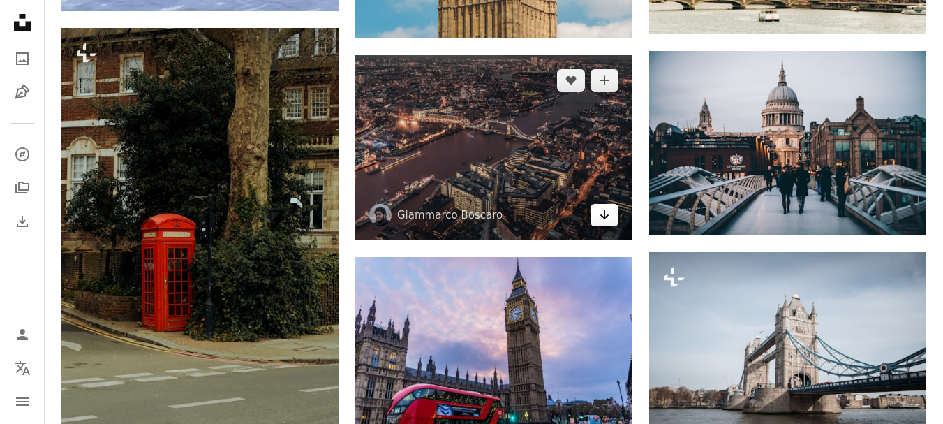
click at [606, 218] on icon "Arrow pointing down" at bounding box center [604, 214] width 11 height 17
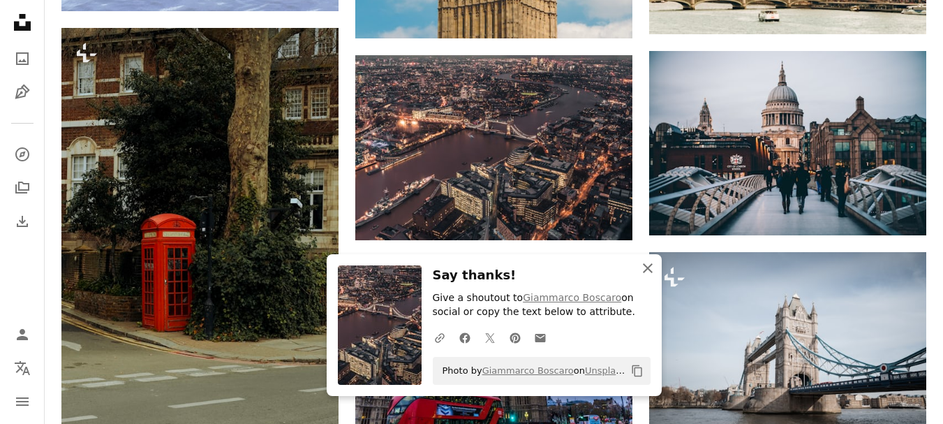
click at [647, 267] on icon "button" at bounding box center [648, 268] width 10 height 10
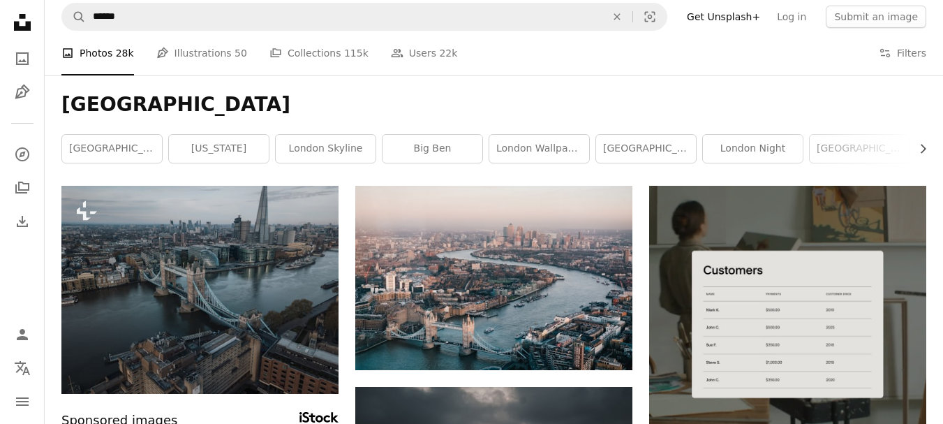
scroll to position [0, 0]
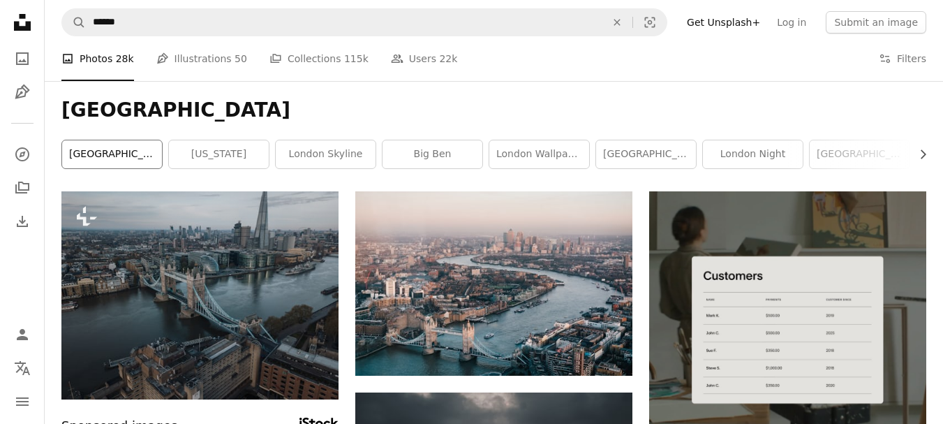
click at [120, 154] on link "[GEOGRAPHIC_DATA]" at bounding box center [112, 154] width 100 height 28
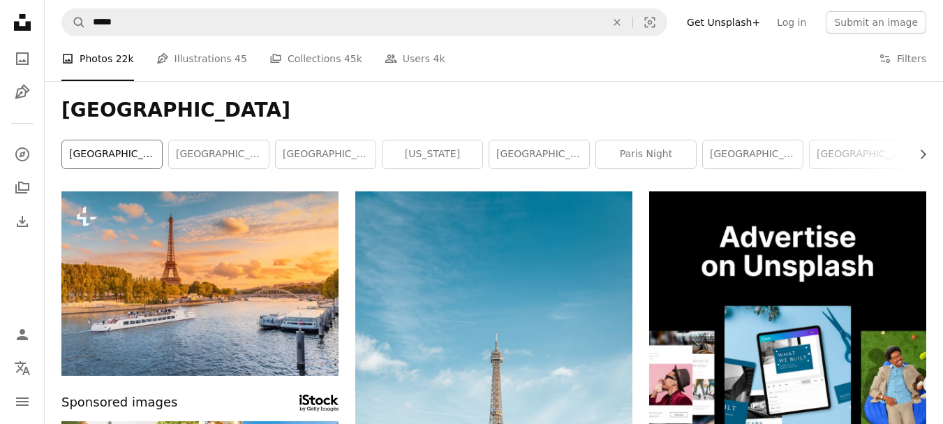
click at [128, 153] on link "[GEOGRAPHIC_DATA]" at bounding box center [112, 154] width 100 height 28
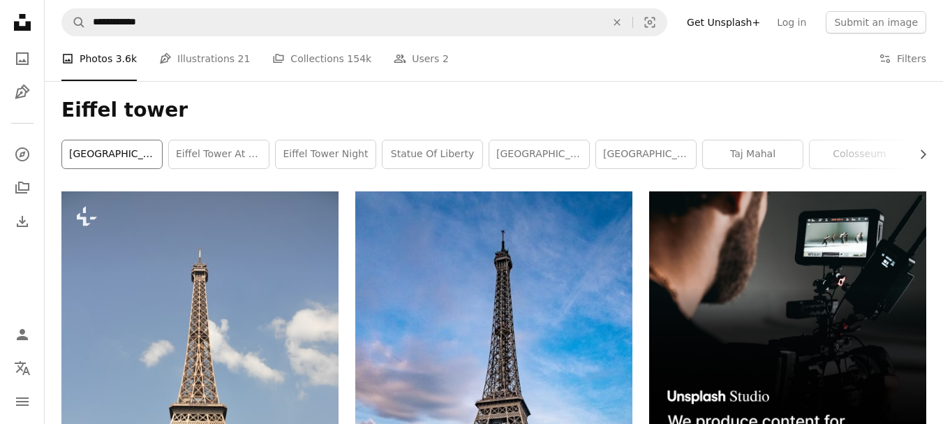
click at [78, 151] on link "[GEOGRAPHIC_DATA]" at bounding box center [112, 154] width 100 height 28
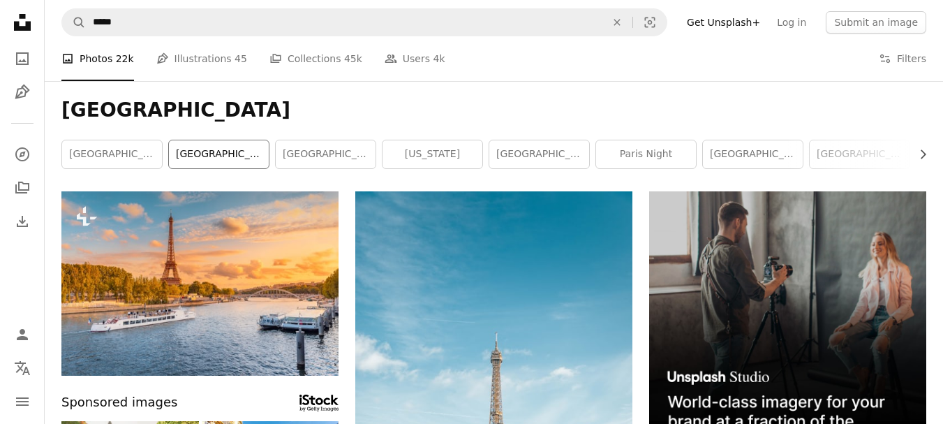
click at [239, 152] on link "[GEOGRAPHIC_DATA]" at bounding box center [219, 154] width 100 height 28
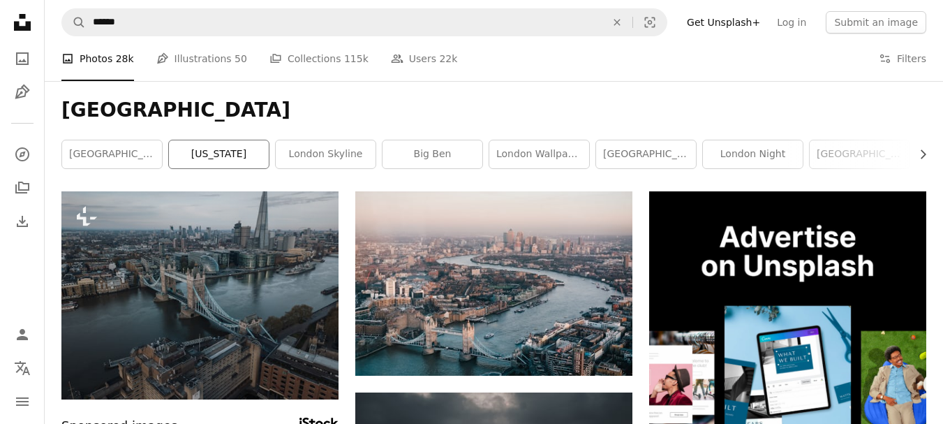
click at [225, 161] on link "[US_STATE]" at bounding box center [219, 154] width 100 height 28
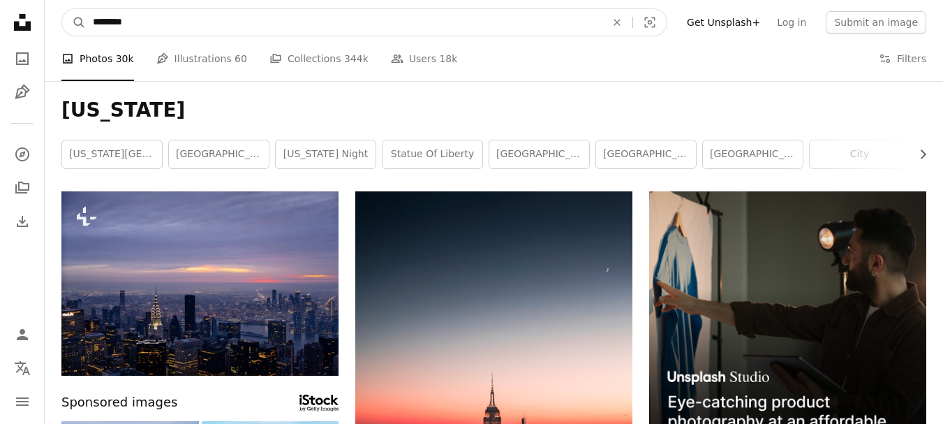
click at [260, 34] on input "********" at bounding box center [344, 22] width 516 height 27
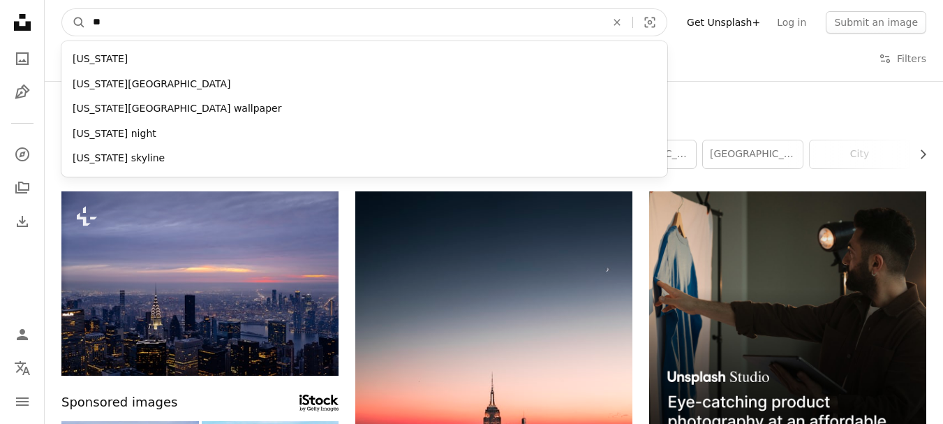
type input "*"
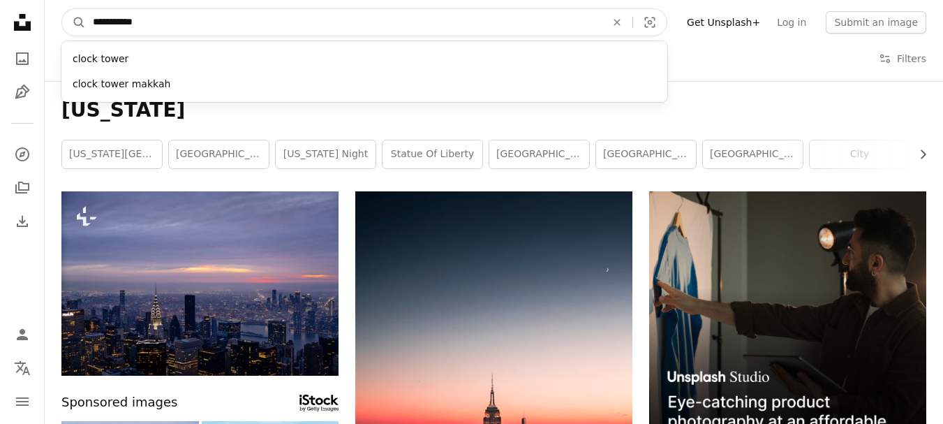
type input "**********"
click at [62, 9] on button "A magnifying glass" at bounding box center [74, 22] width 24 height 27
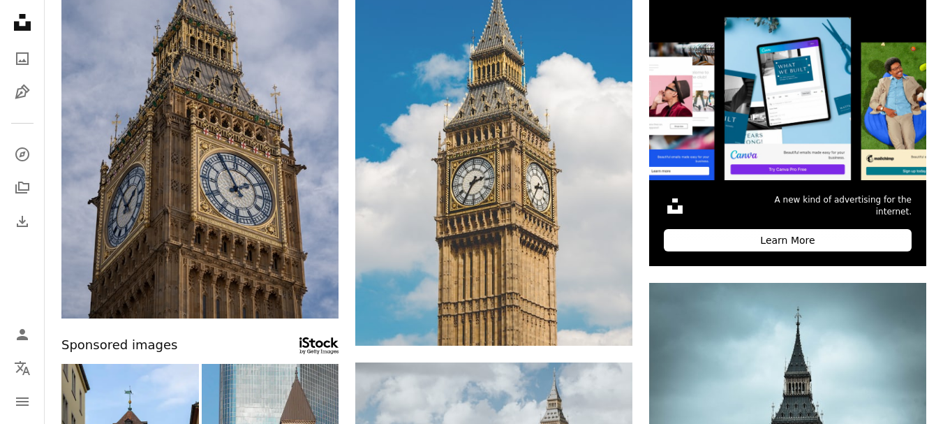
scroll to position [295, 0]
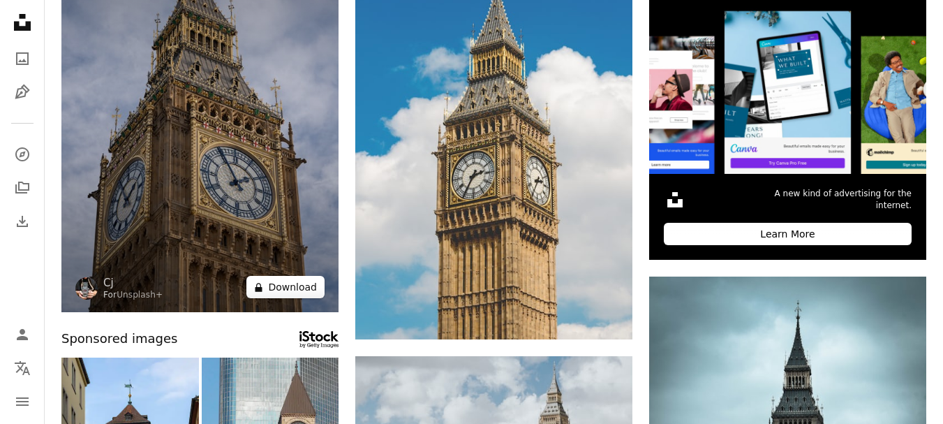
click at [302, 283] on button "A lock Download" at bounding box center [285, 287] width 78 height 22
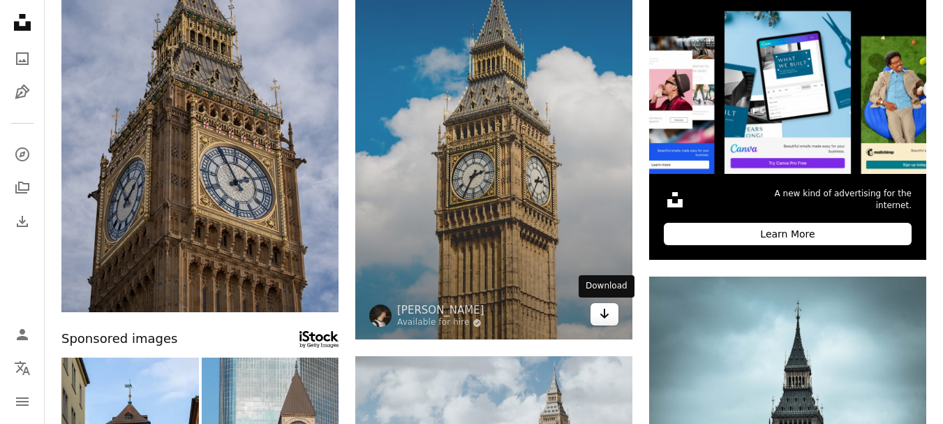
click at [611, 308] on link "Arrow pointing down" at bounding box center [605, 314] width 28 height 22
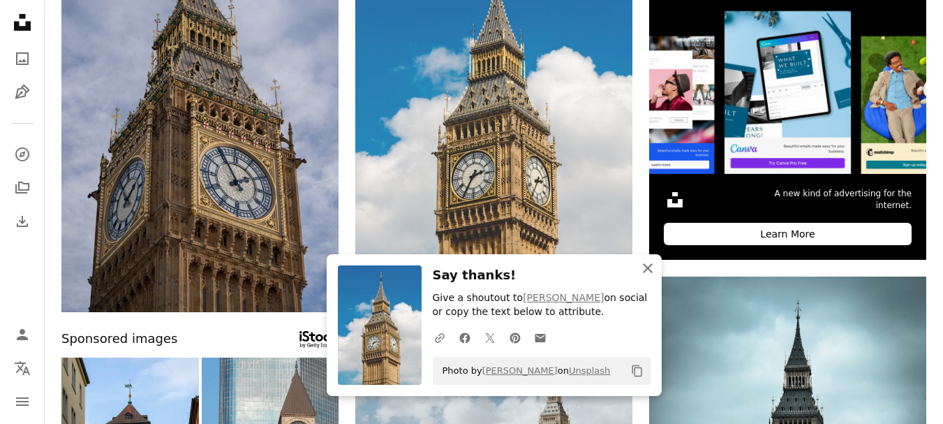
click at [647, 272] on icon "An X shape" at bounding box center [647, 268] width 17 height 17
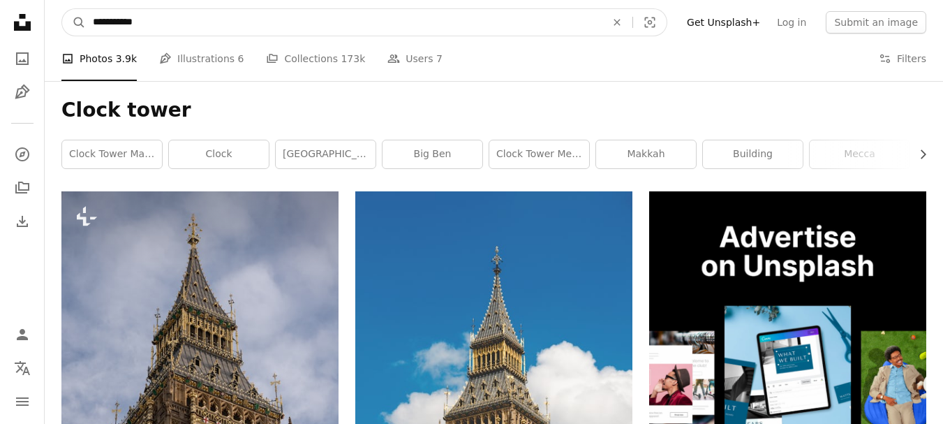
click at [242, 34] on input "**********" at bounding box center [344, 22] width 516 height 27
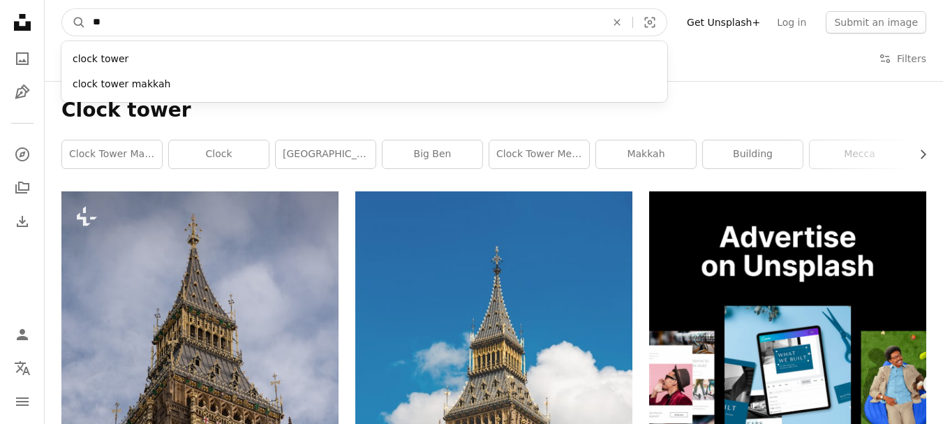
type input "*"
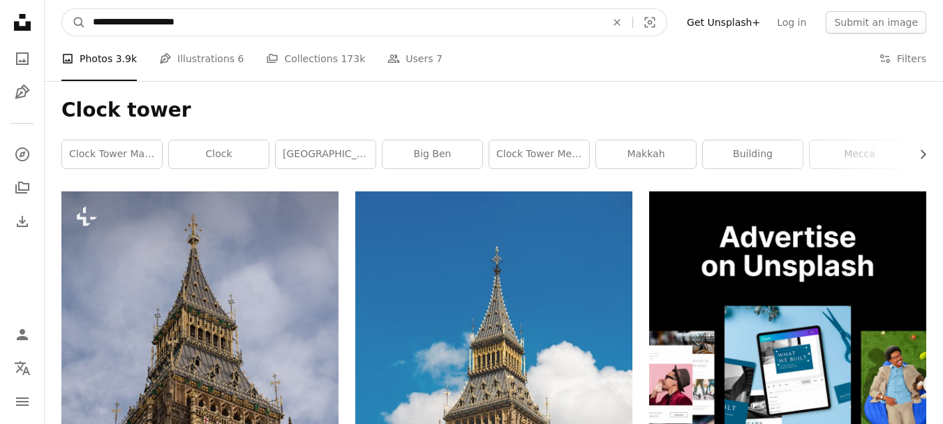
type input "**********"
click at [62, 9] on button "A magnifying glass" at bounding box center [74, 22] width 24 height 27
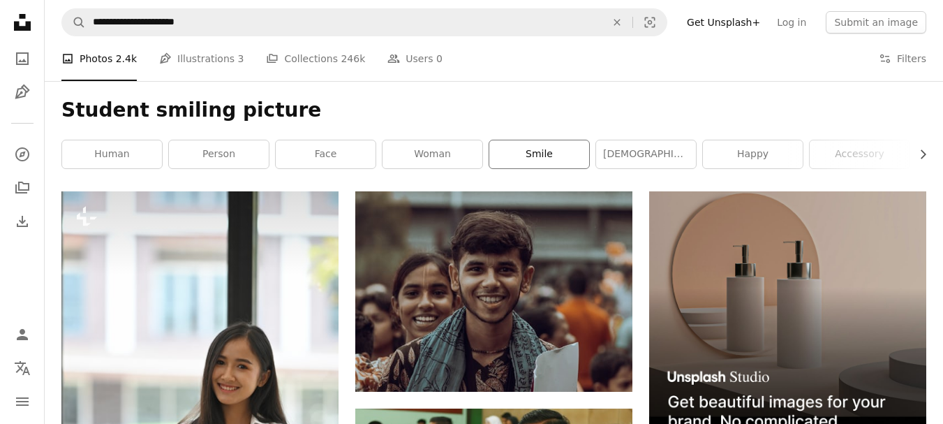
click at [517, 156] on link "smile" at bounding box center [539, 154] width 100 height 28
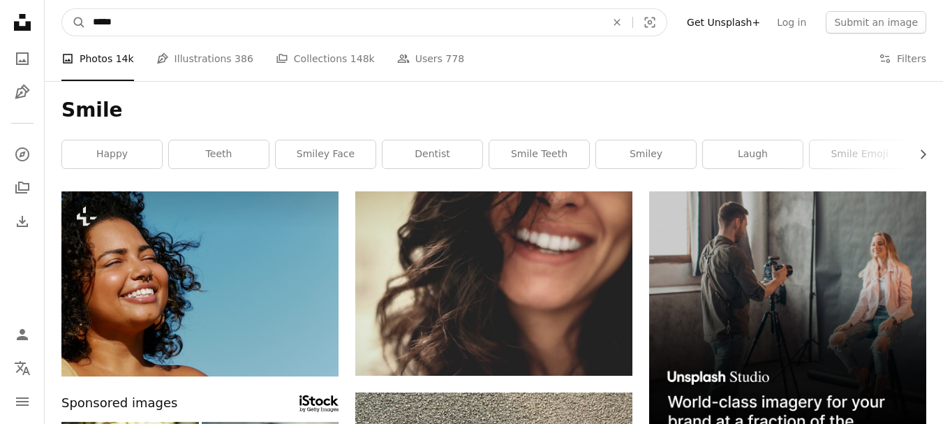
click at [422, 10] on input "*****" at bounding box center [344, 22] width 516 height 27
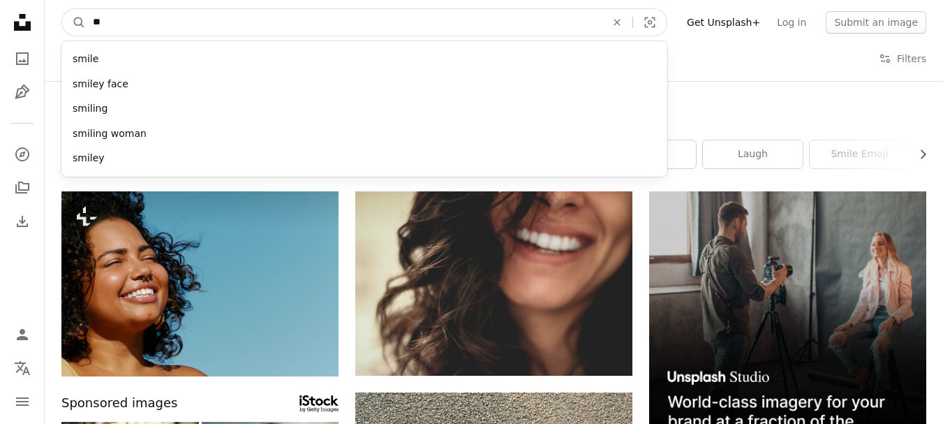
type input "*"
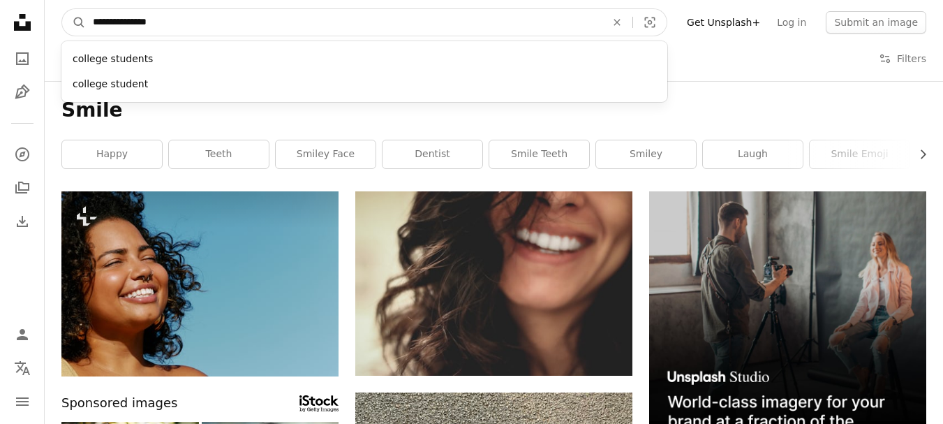
type input "**********"
click at [62, 9] on button "A magnifying glass" at bounding box center [74, 22] width 24 height 27
